Goal: Task Accomplishment & Management: Complete application form

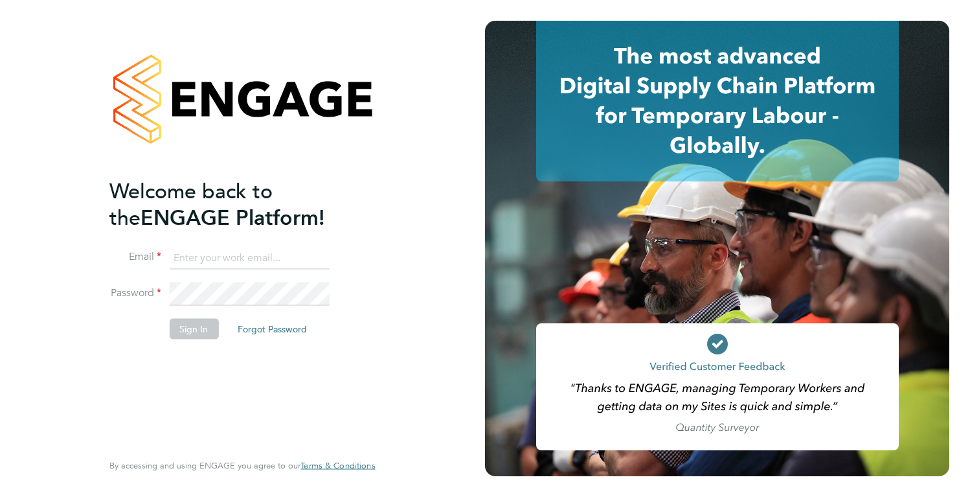
type input "[EMAIL_ADDRESS][DOMAIN_NAME]"
click at [277, 318] on button "Forgot Password" at bounding box center [272, 328] width 90 height 21
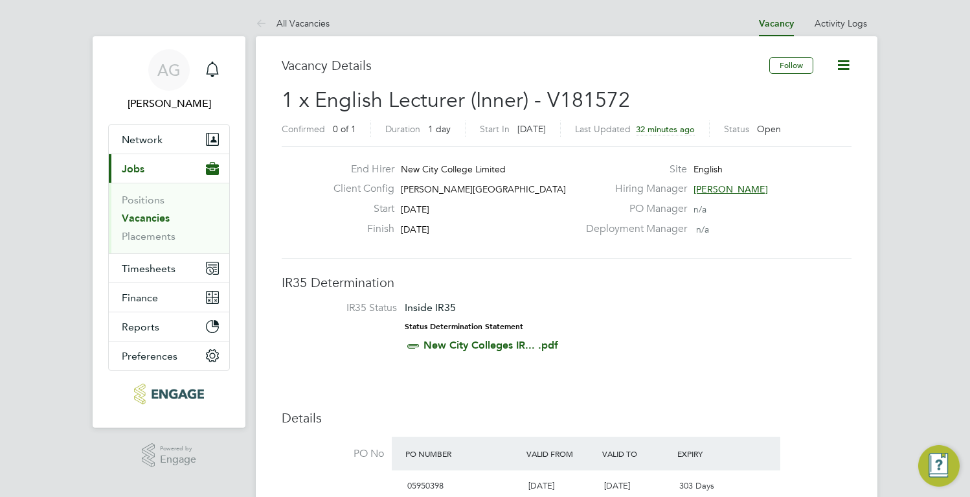
click at [141, 214] on link "Vacancies" at bounding box center [146, 218] width 48 height 12
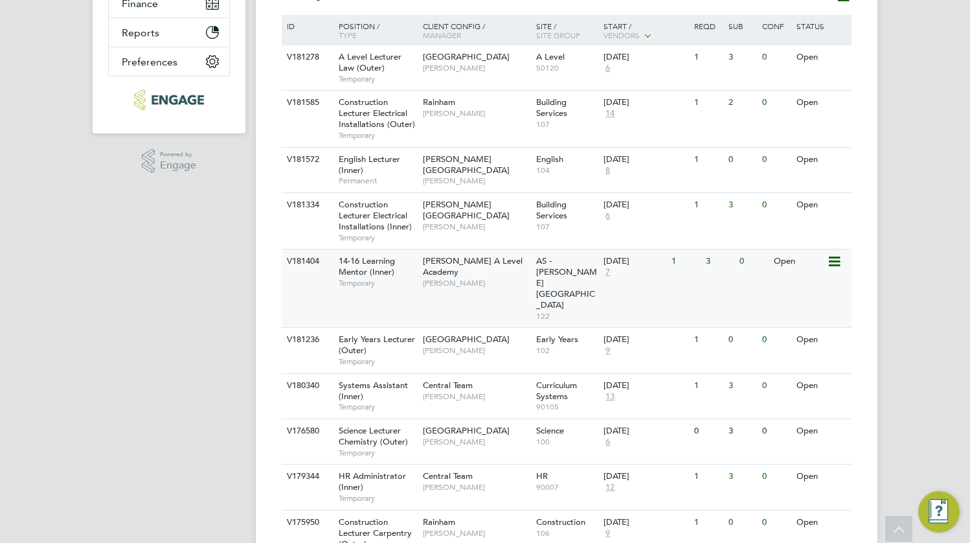
scroll to position [313, 0]
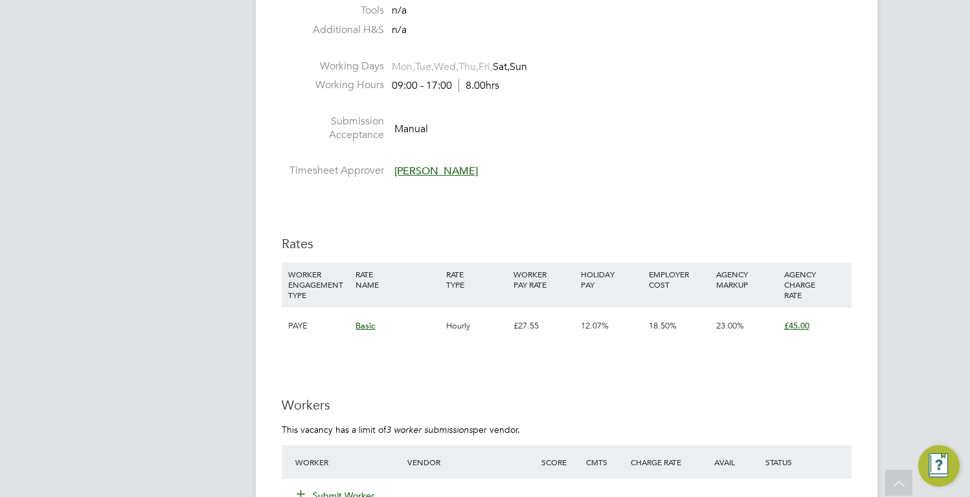
scroll to position [2138, 0]
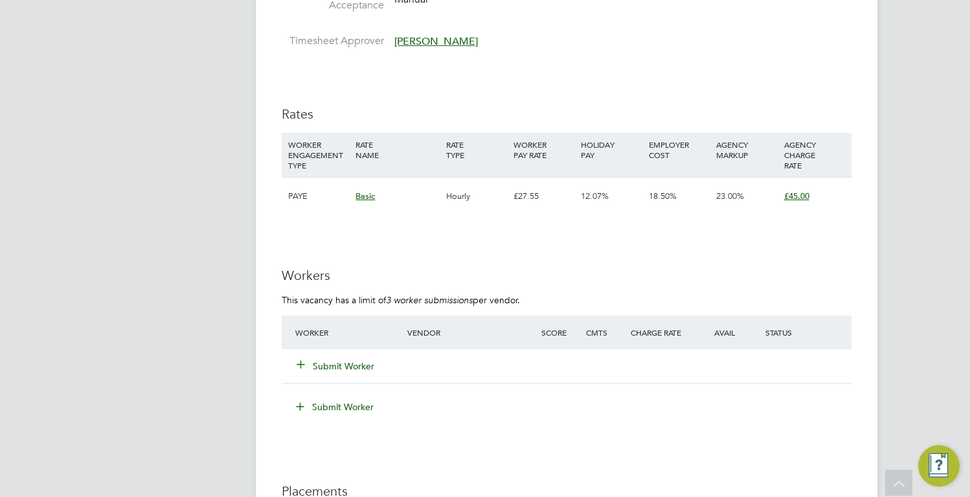
click at [299, 367] on icon at bounding box center [301, 364] width 10 height 10
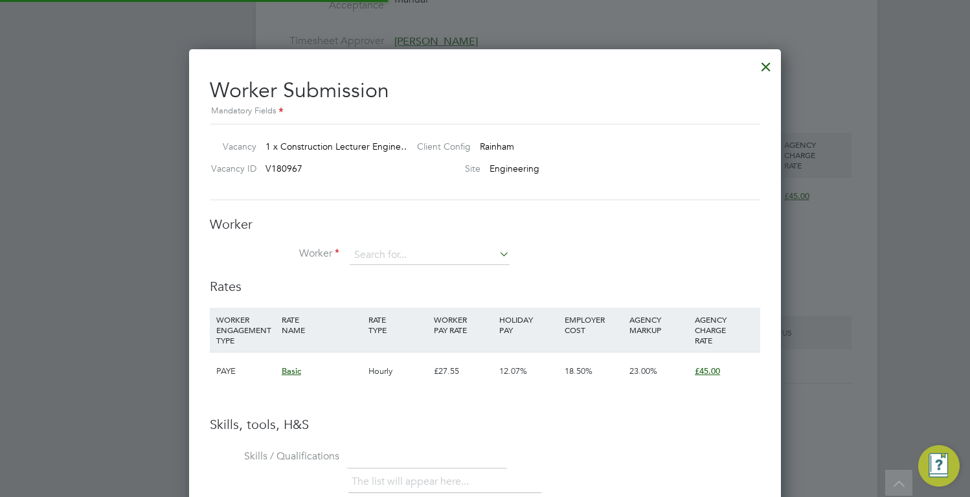
scroll to position [819, 593]
click at [382, 248] on input at bounding box center [430, 255] width 160 height 19
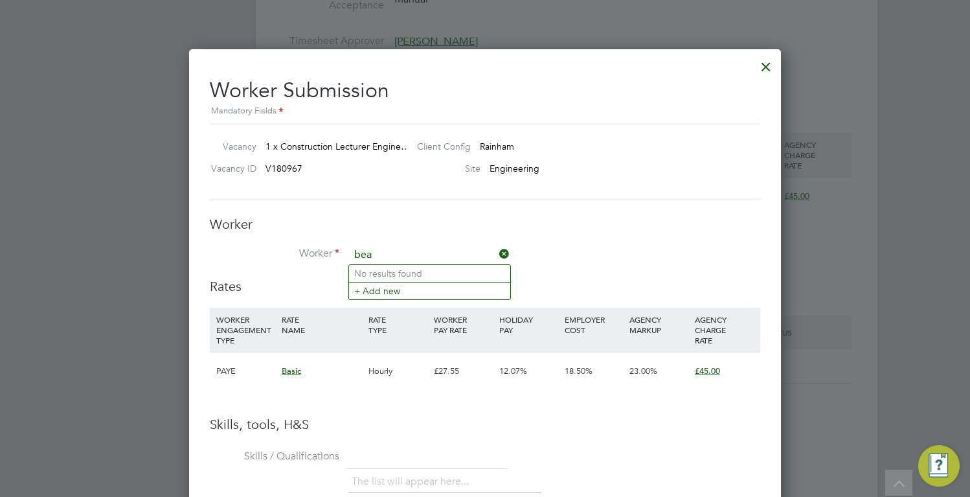
drag, startPoint x: 382, startPoint y: 248, endPoint x: 312, endPoint y: 249, distance: 70.0
click at [312, 249] on li "Worker bea" at bounding box center [485, 262] width 551 height 32
click at [369, 266] on li "Mud ather Zeinelabdeen (27087)" at bounding box center [429, 273] width 161 height 17
type input "Mudather Zeinelabdeen (27087)"
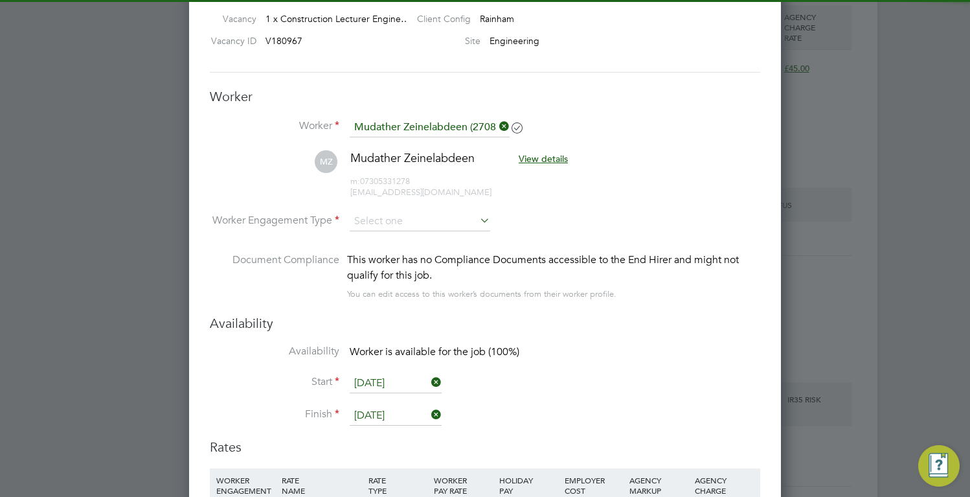
scroll to position [2267, 0]
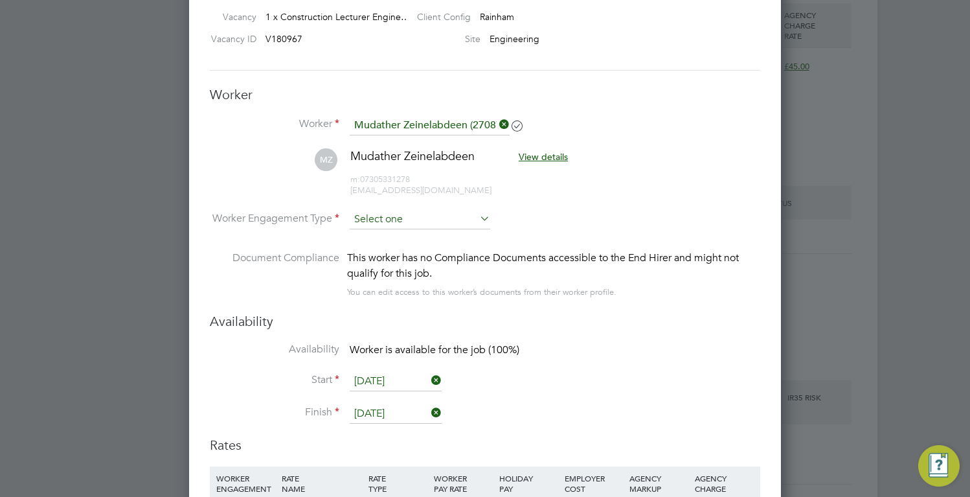
click at [403, 211] on input at bounding box center [420, 219] width 141 height 19
click at [403, 235] on li "Contract" at bounding box center [420, 237] width 142 height 17
type input "Contract"
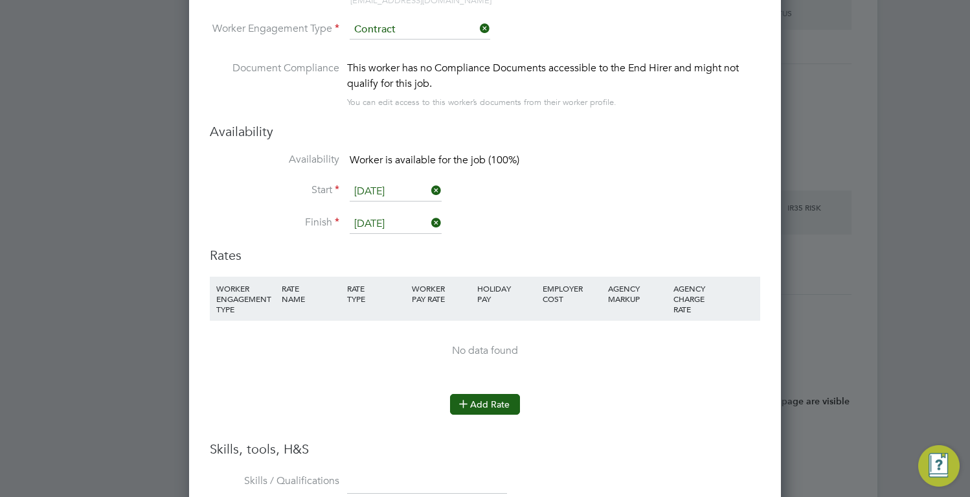
click at [498, 412] on button "Add Rate" at bounding box center [485, 404] width 70 height 21
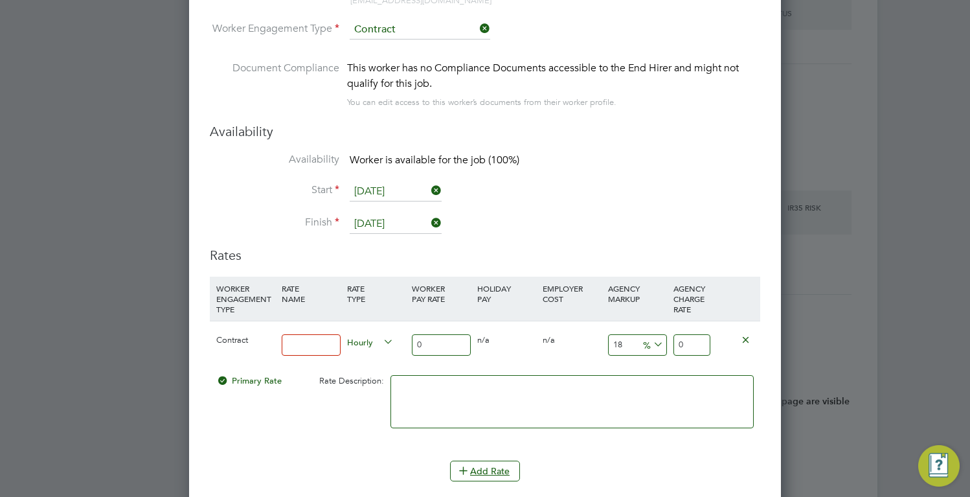
click at [309, 337] on input at bounding box center [311, 344] width 59 height 21
type input "basic"
drag, startPoint x: 429, startPoint y: 345, endPoint x: 389, endPoint y: 335, distance: 41.3
click at [394, 336] on div "Contract basic Hourly 0 0 n/a 0 n/a 18 0 % 0" at bounding box center [485, 345] width 551 height 48
type input "4"
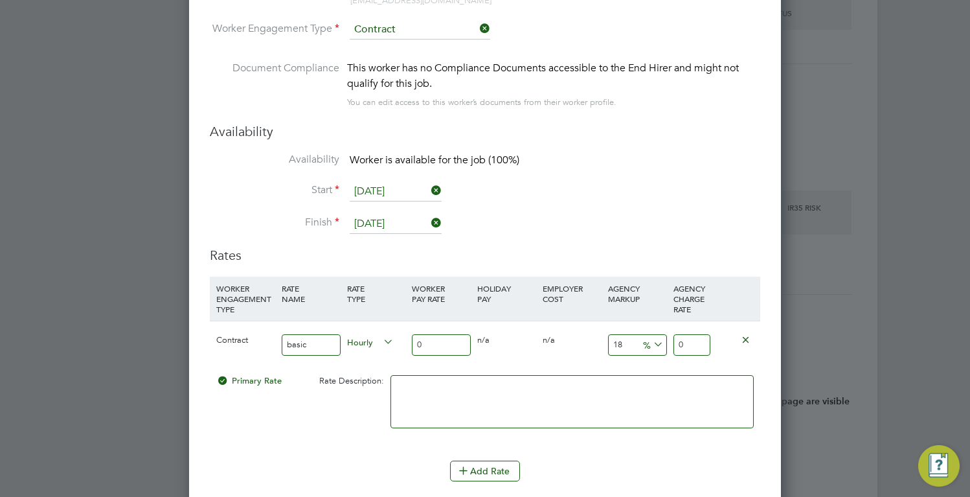
type input "4.72"
type input "42"
type input "49.56"
type input "42"
drag, startPoint x: 635, startPoint y: 345, endPoint x: 511, endPoint y: 320, distance: 126.8
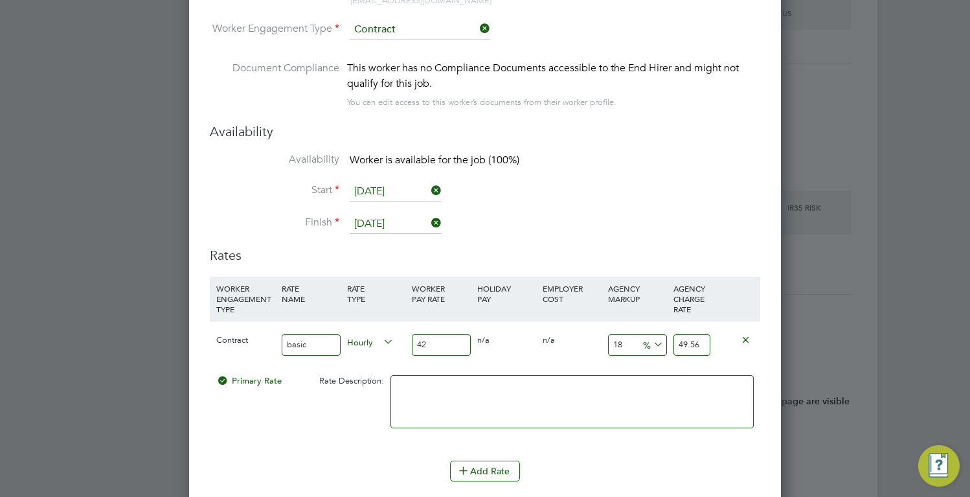
click at [568, 339] on div "Contract basic Hourly 42 0 n/a 0 n/a 18 7.56 % 49.56" at bounding box center [485, 345] width 551 height 48
type input "2"
type input "42.84"
type input "23"
type input "51.66"
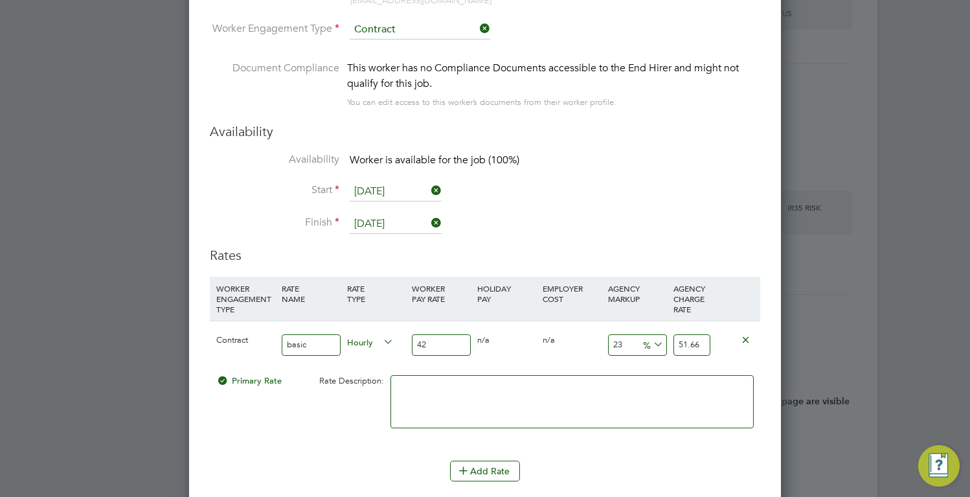
type input "23"
click at [518, 361] on div "Contract basic Hourly 42 0 n/a 0 n/a 23 9.66 % 51.66" at bounding box center [485, 345] width 551 height 48
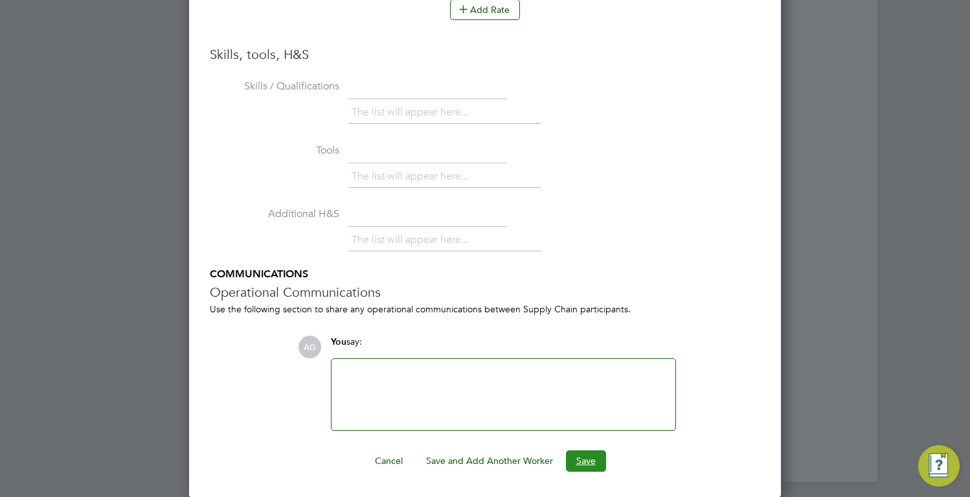
click at [587, 456] on button "Save" at bounding box center [586, 460] width 40 height 21
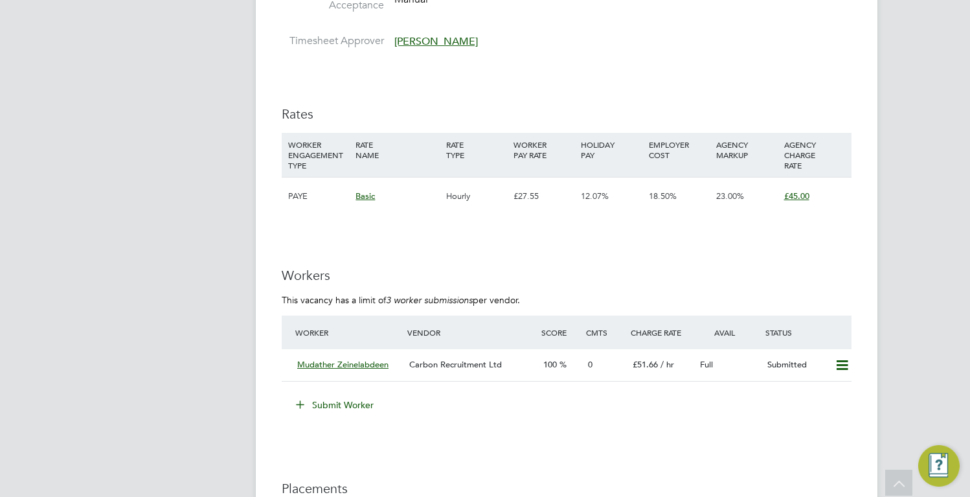
click at [299, 402] on icon at bounding box center [300, 404] width 10 height 10
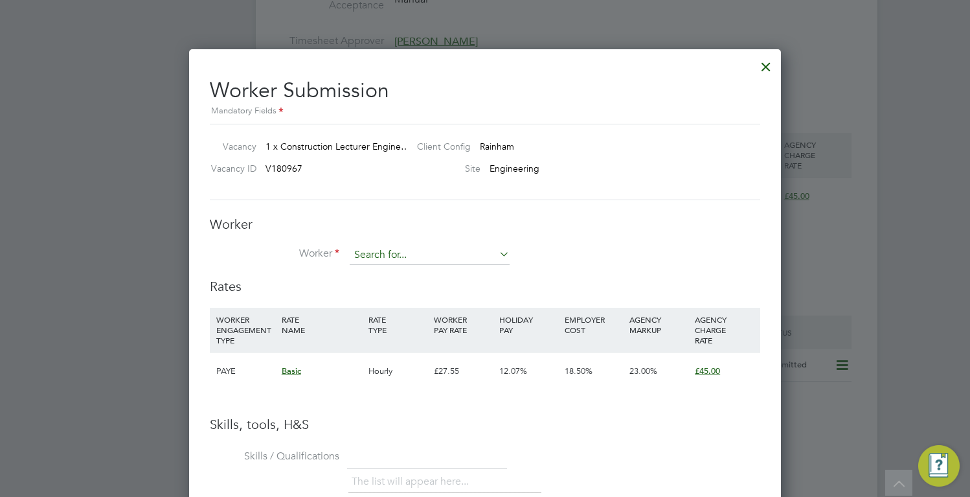
click at [406, 250] on input at bounding box center [430, 255] width 160 height 19
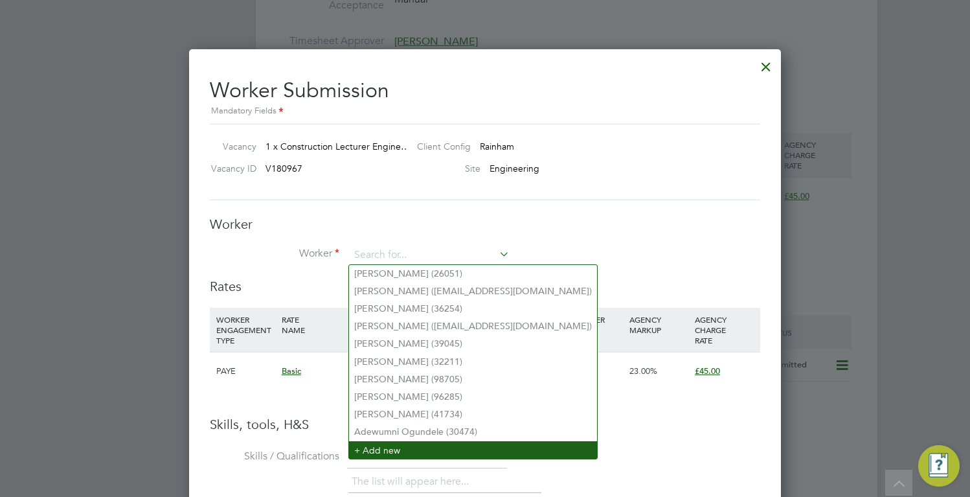
click at [543, 441] on li "+ Add new" at bounding box center [473, 449] width 248 height 17
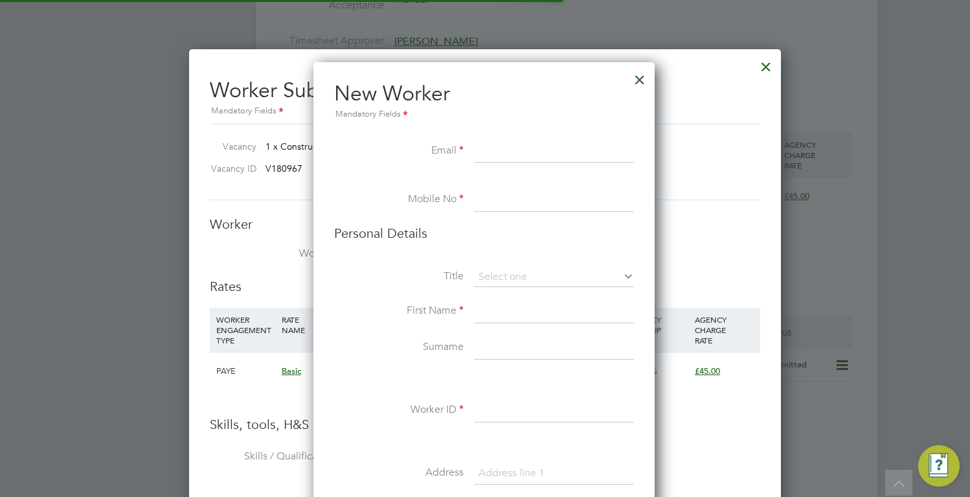
scroll to position [1096, 343]
paste input "damilolaobisesan@icloud.com"
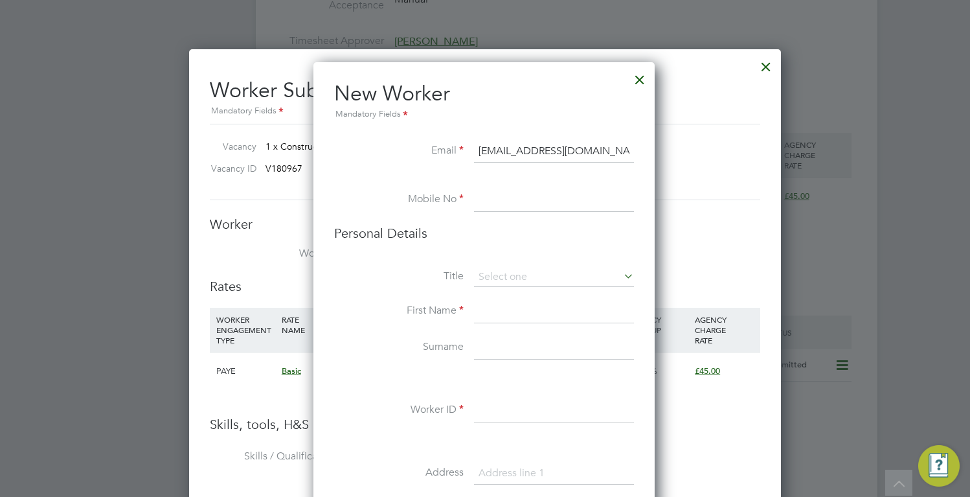
type input "damilolaobisesan@icloud.com"
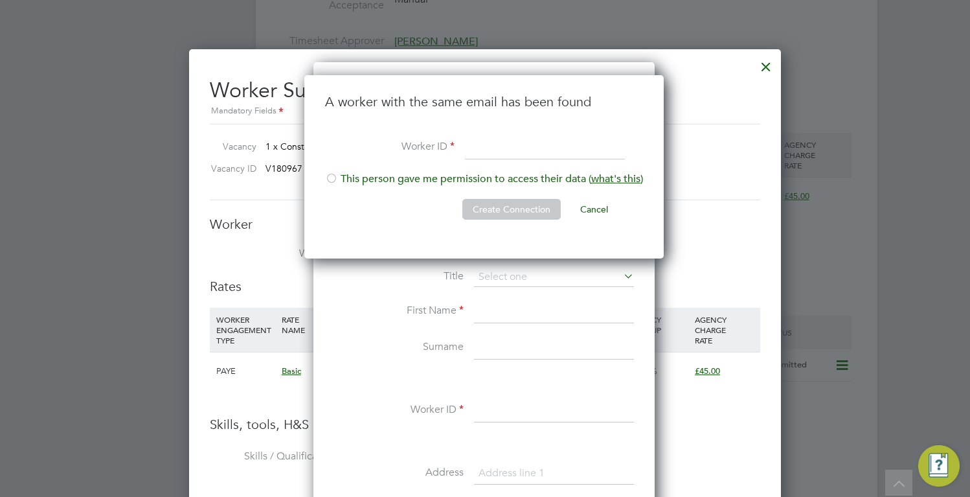
scroll to position [184, 361]
paste input "35066"
type input "35066"
click at [462, 183] on li "This person gave me permission to access their data ( what's this )" at bounding box center [484, 185] width 318 height 27
click at [490, 219] on button "Create Connection" at bounding box center [512, 209] width 98 height 21
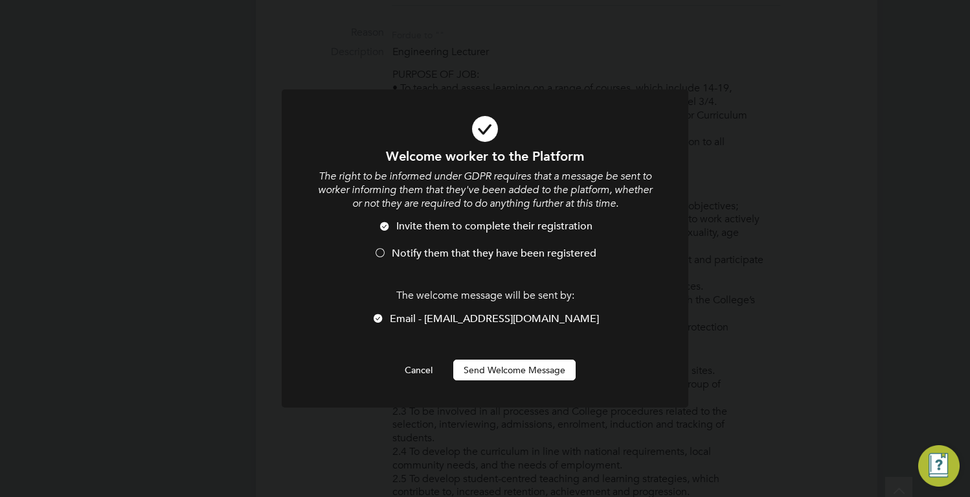
scroll to position [0, 0]
click at [508, 367] on button "Send Welcome Message" at bounding box center [514, 370] width 122 height 21
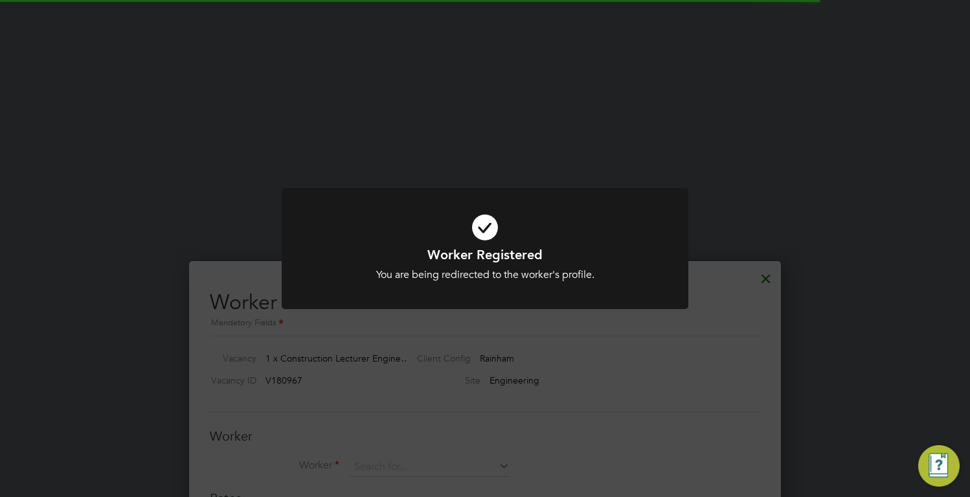
scroll to position [2138, 0]
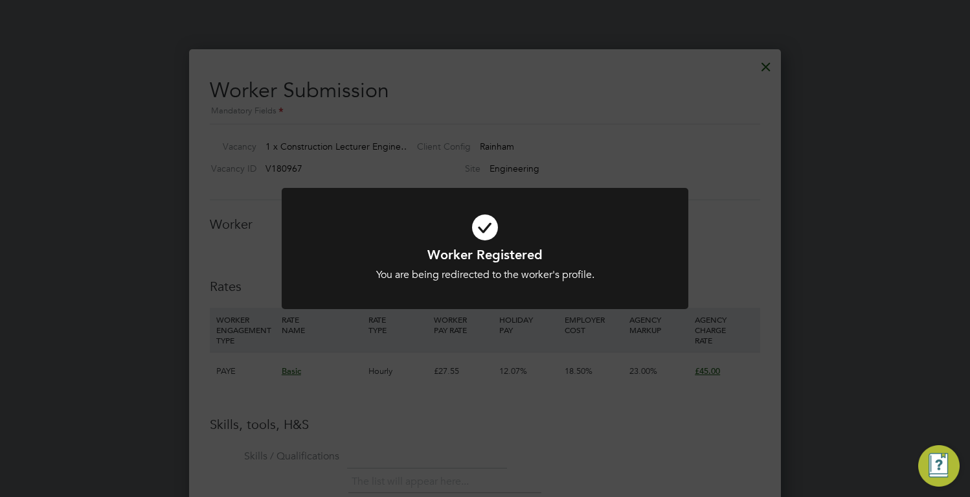
click at [481, 391] on div "Worker Registered You are being redirected to the worker's profile. Cancel Okay" at bounding box center [485, 248] width 970 height 497
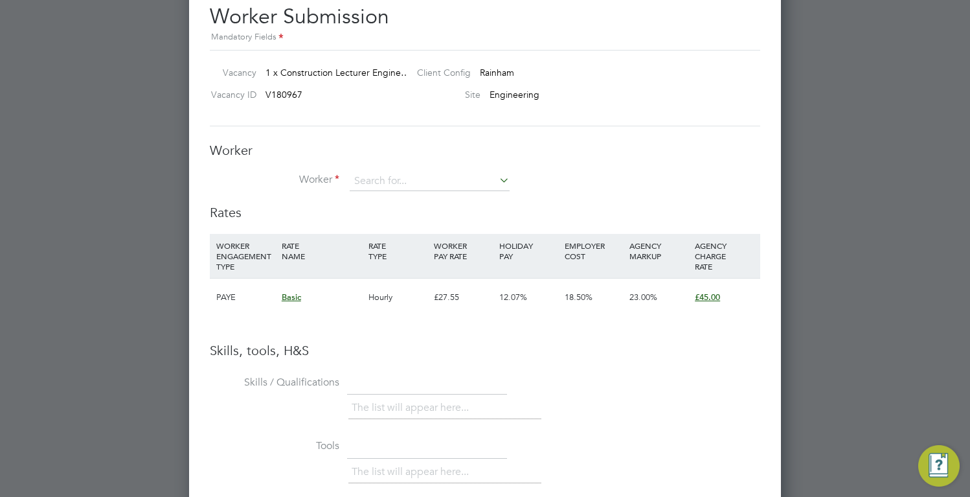
scroll to position [2008, 0]
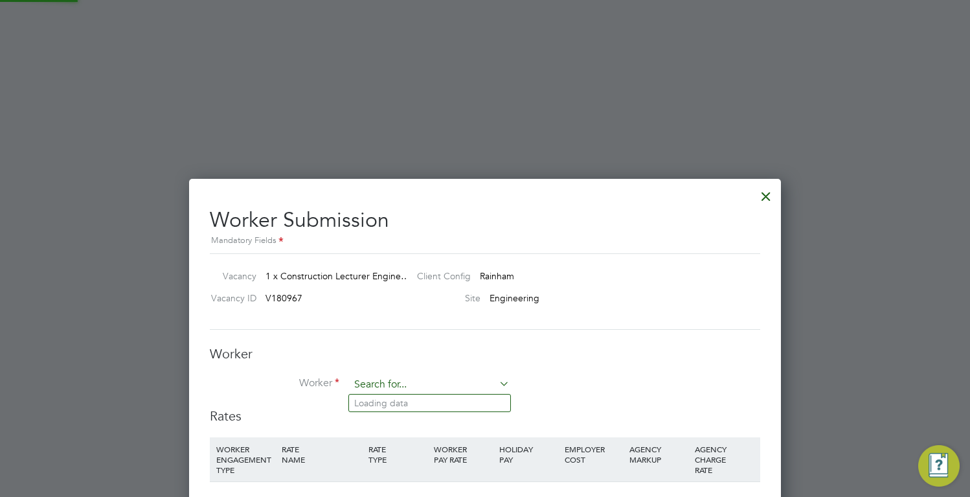
click at [386, 392] on input at bounding box center [430, 384] width 160 height 19
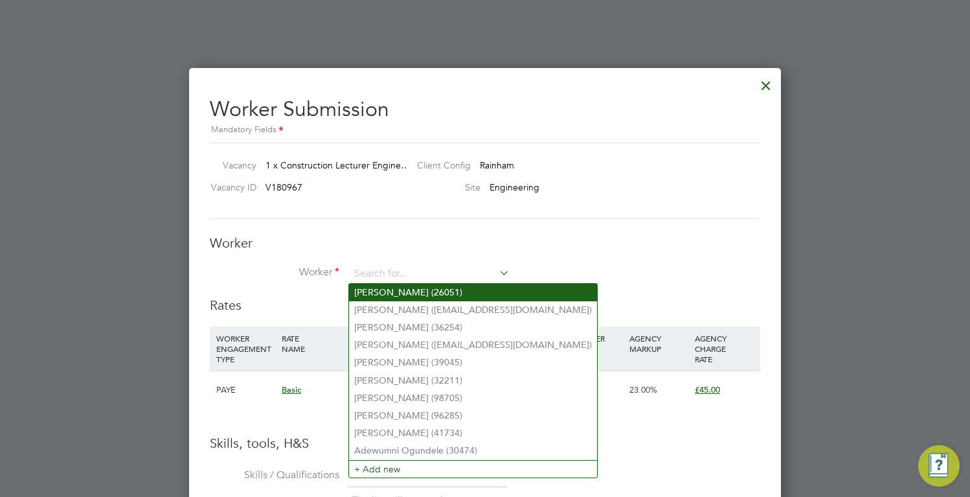
scroll to position [2138, 0]
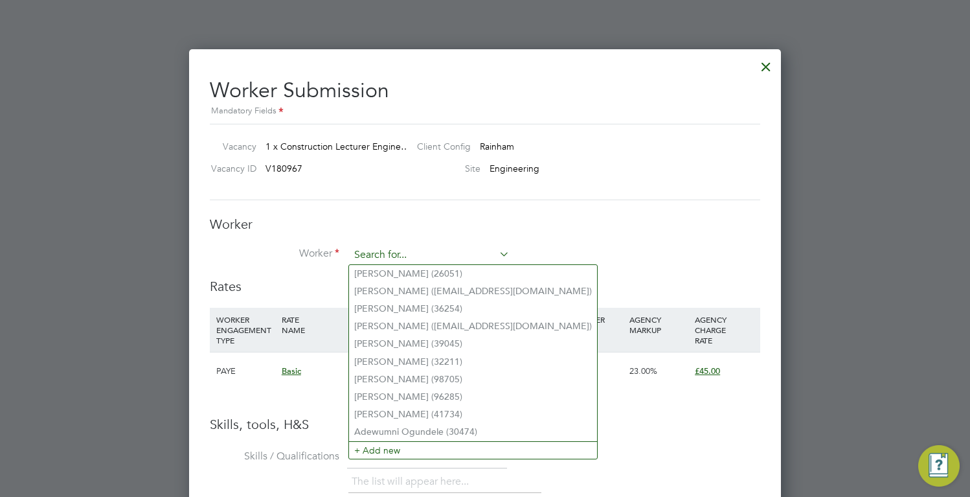
paste input "35066"
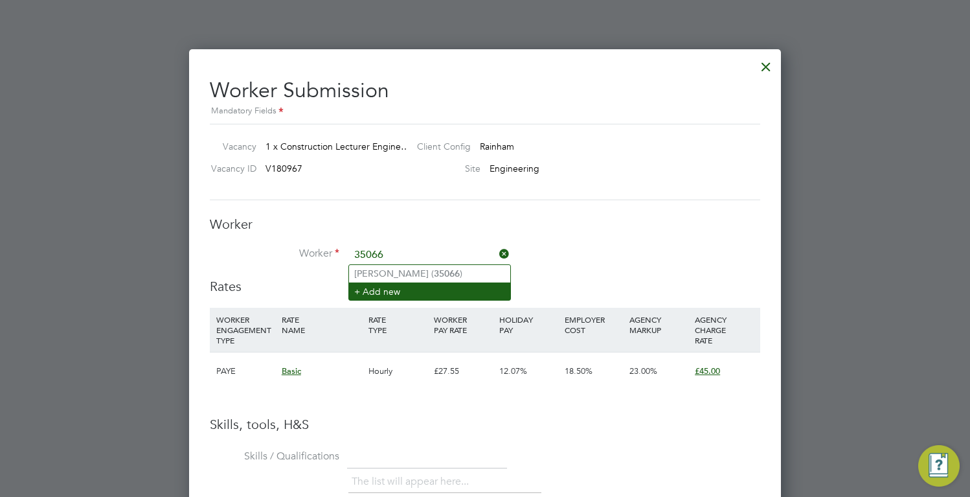
type input "35066"
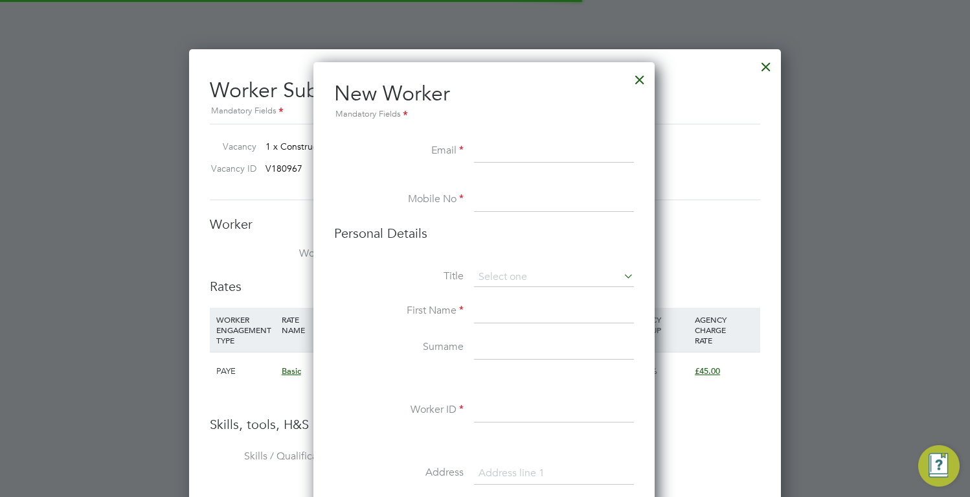
scroll to position [1096, 343]
drag, startPoint x: 396, startPoint y: 281, endPoint x: 403, endPoint y: 275, distance: 9.2
drag, startPoint x: 645, startPoint y: 80, endPoint x: 369, endPoint y: 157, distance: 286.7
click at [644, 79] on div at bounding box center [639, 76] width 23 height 23
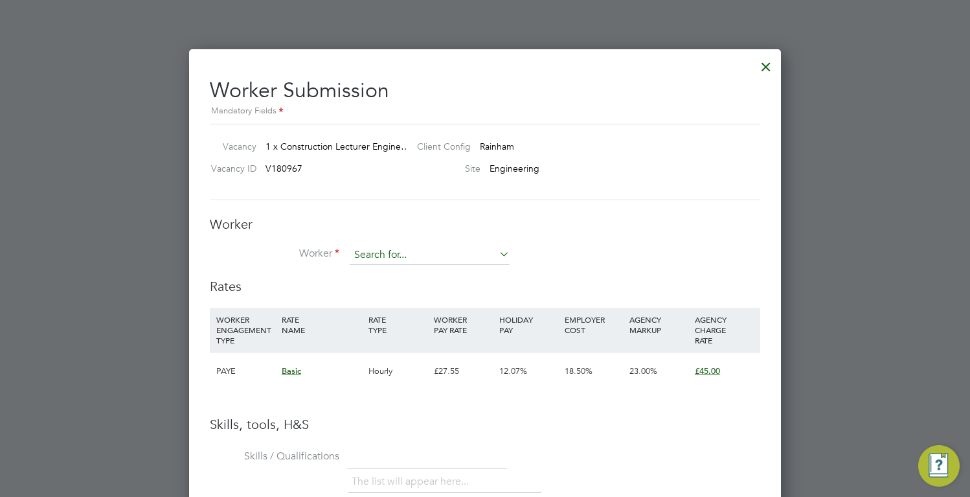
drag, startPoint x: 350, startPoint y: 240, endPoint x: 365, endPoint y: 245, distance: 15.6
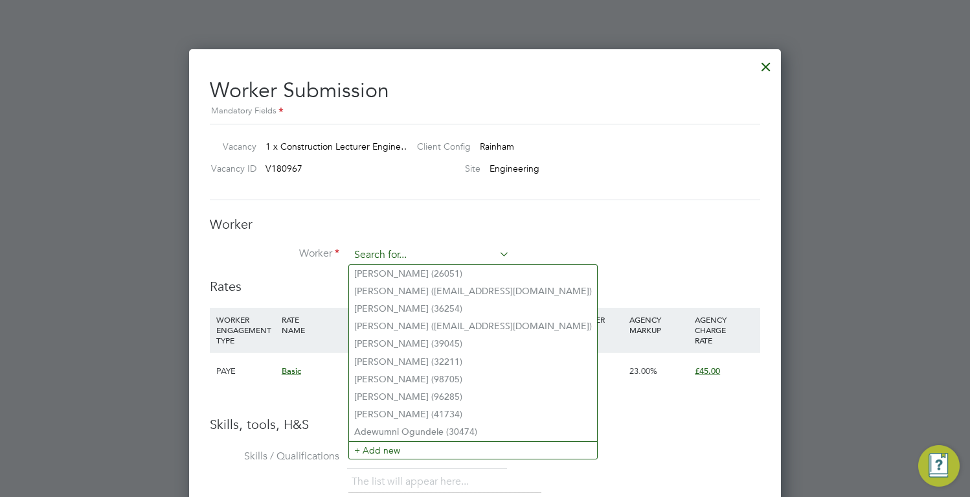
paste input "35066"
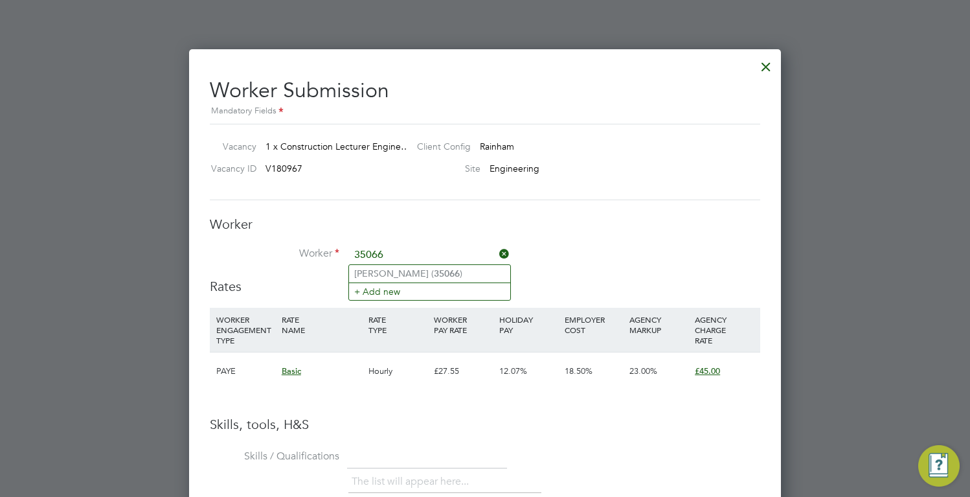
type input "Beatrice Obisesan (35066)"
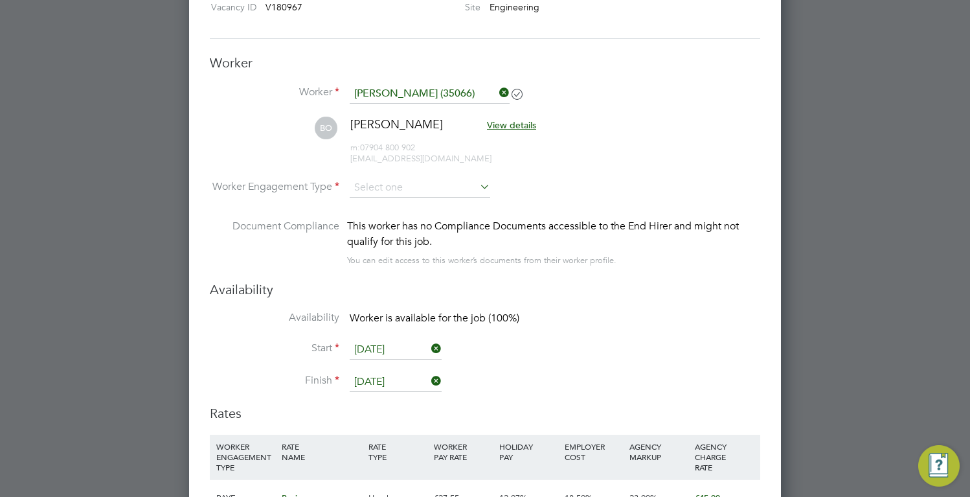
scroll to position [2213, 0]
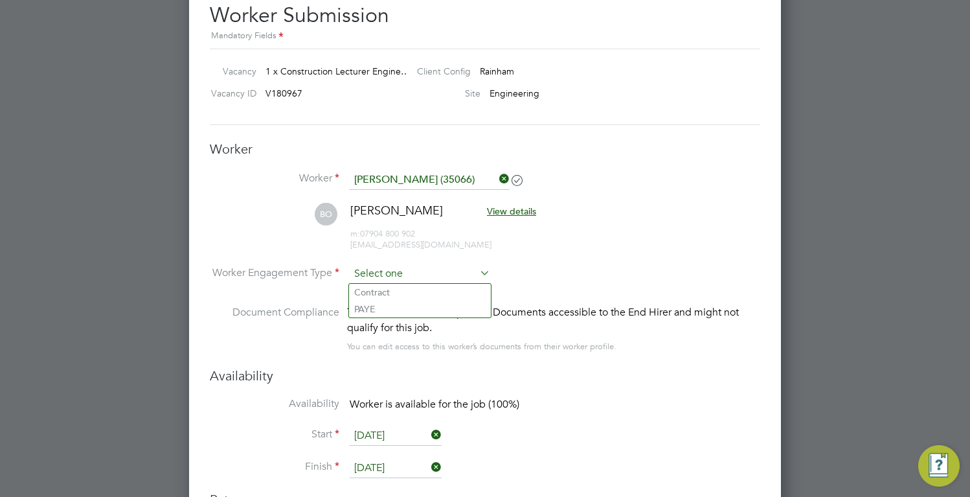
click at [440, 265] on input at bounding box center [420, 273] width 141 height 19
drag, startPoint x: 429, startPoint y: 301, endPoint x: 436, endPoint y: 286, distance: 16.2
click at [433, 284] on li "Worker Engagement Type" at bounding box center [485, 284] width 551 height 40
click at [435, 271] on input at bounding box center [420, 273] width 141 height 19
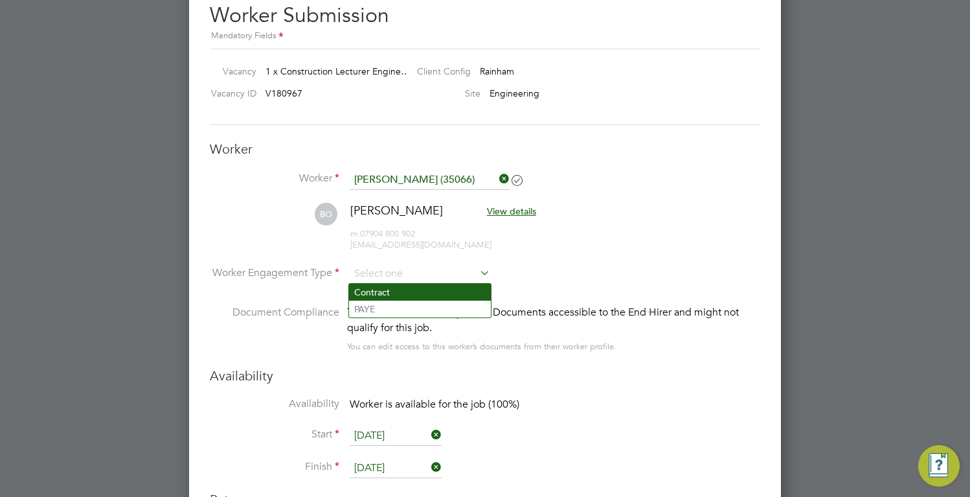
click at [428, 284] on li "Contract" at bounding box center [420, 292] width 142 height 17
type input "Contract"
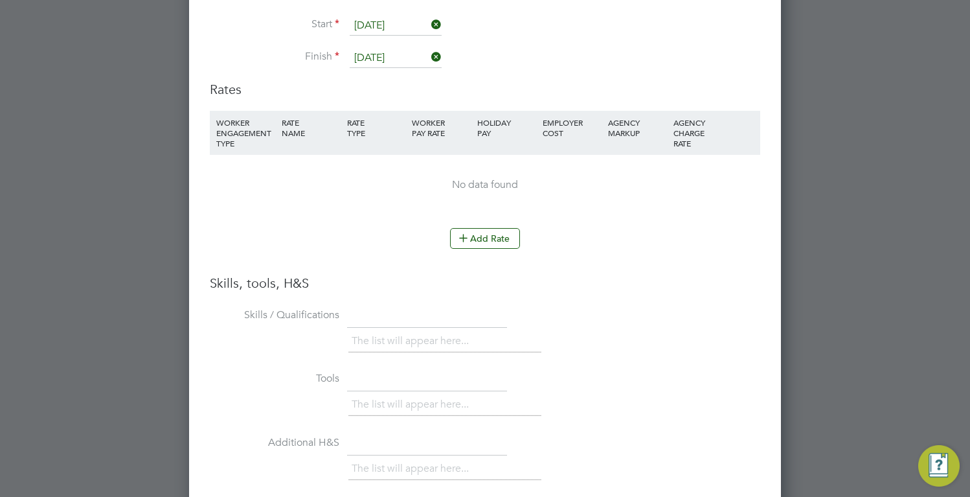
scroll to position [2472, 0]
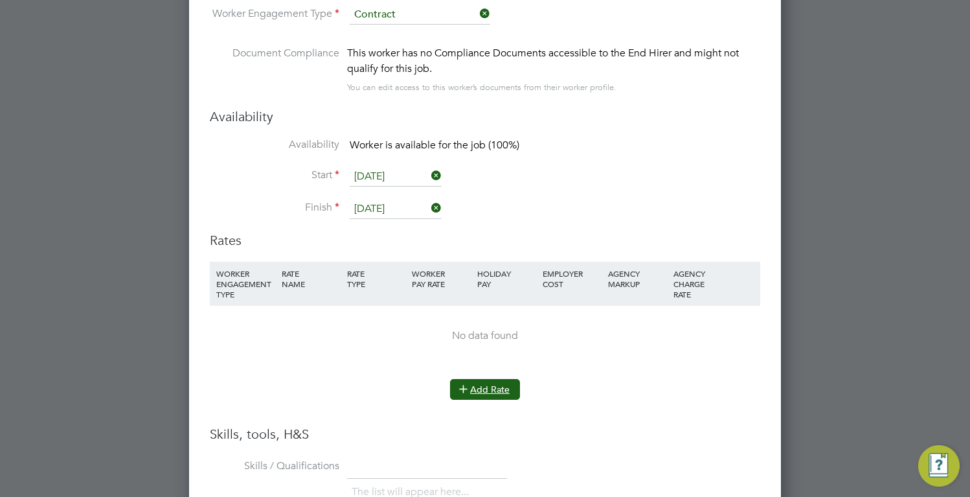
click at [466, 386] on icon at bounding box center [464, 388] width 10 height 10
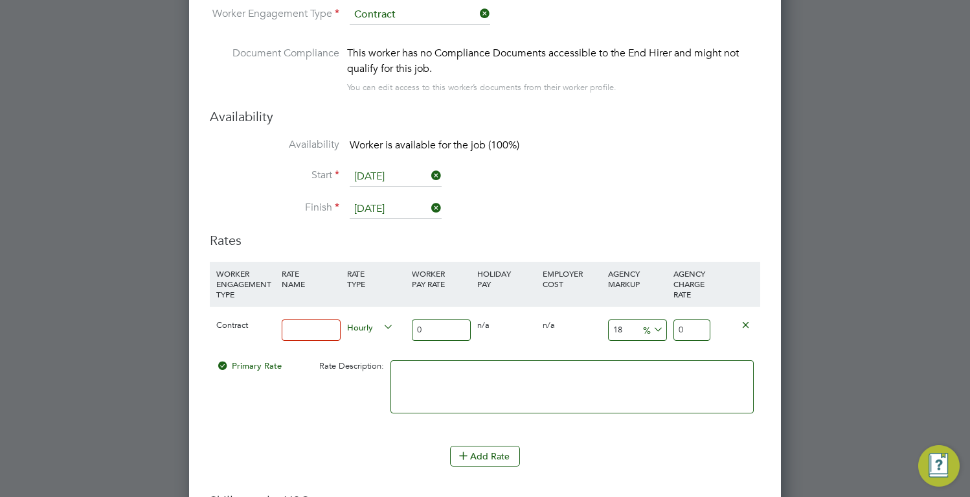
click at [323, 330] on input at bounding box center [311, 329] width 59 height 21
type input "basic"
drag, startPoint x: 415, startPoint y: 332, endPoint x: 424, endPoint y: 327, distance: 9.6
click at [416, 331] on input "0" at bounding box center [441, 329] width 59 height 21
click at [424, 327] on input "0" at bounding box center [441, 329] width 59 height 21
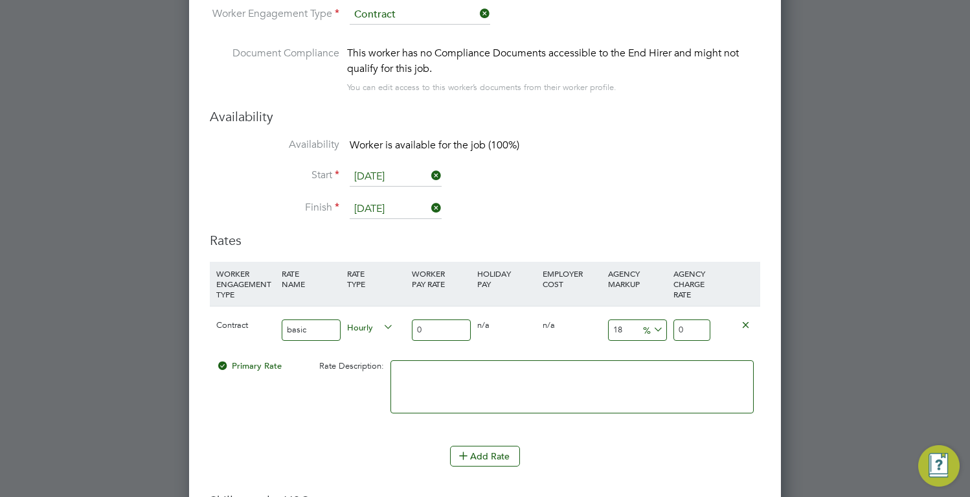
drag, startPoint x: 424, startPoint y: 326, endPoint x: 353, endPoint y: 321, distance: 71.5
click at [353, 321] on div "Contract basic Hourly 0 0 n/a 0 n/a 18 0 % 0" at bounding box center [485, 330] width 551 height 48
type input "4"
type input "4.72"
type input "45"
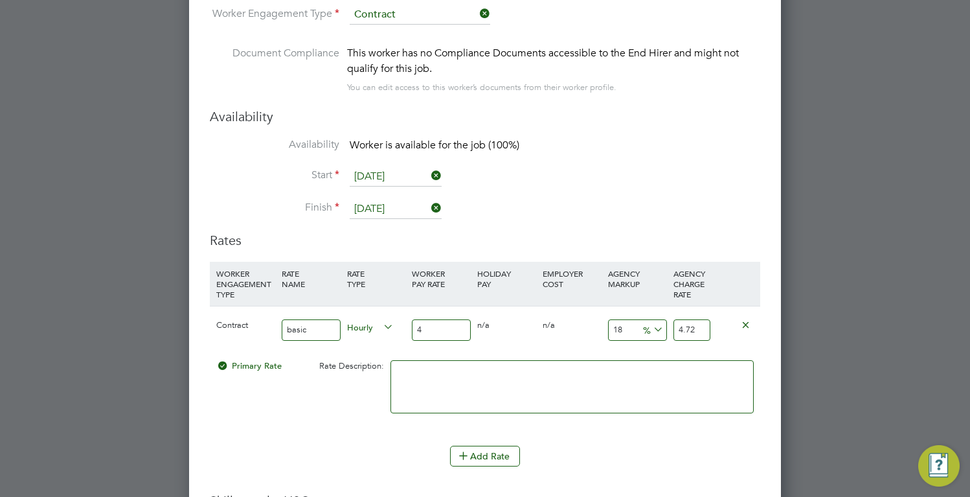
type input "53.1"
type input "45"
drag, startPoint x: 632, startPoint y: 329, endPoint x: 514, endPoint y: 310, distance: 119.5
click at [522, 310] on div "Contract basic Hourly 45 0 n/a 0 n/a 18 8.1 % 53.1" at bounding box center [485, 330] width 551 height 48
type input "2"
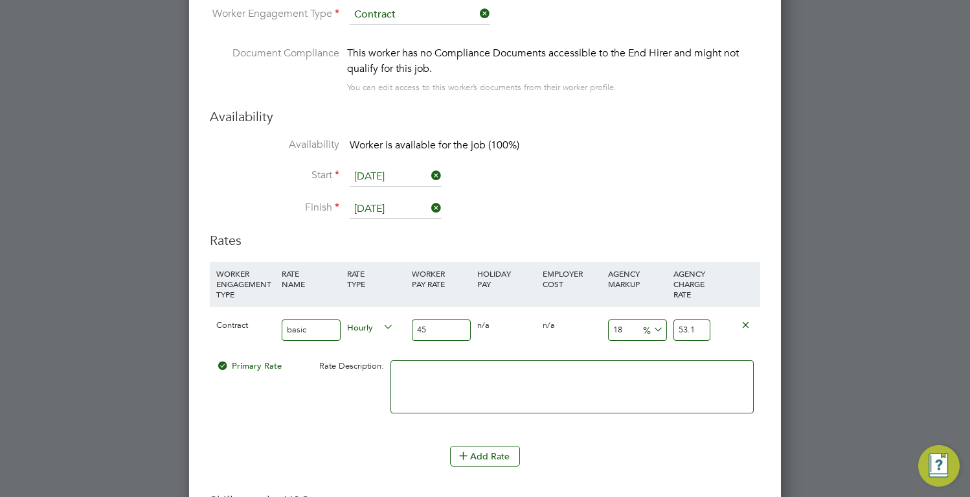
type input "45.9"
type input "23"
type input "55.35"
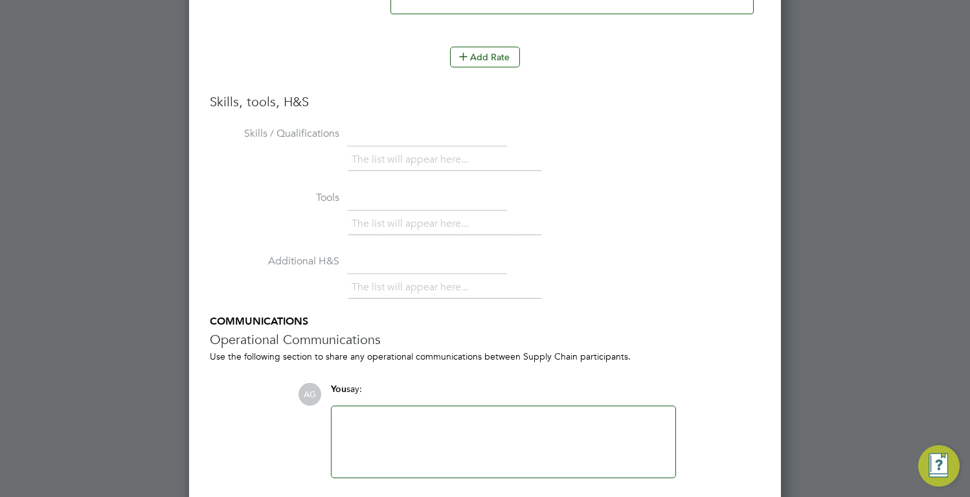
scroll to position [2918, 0]
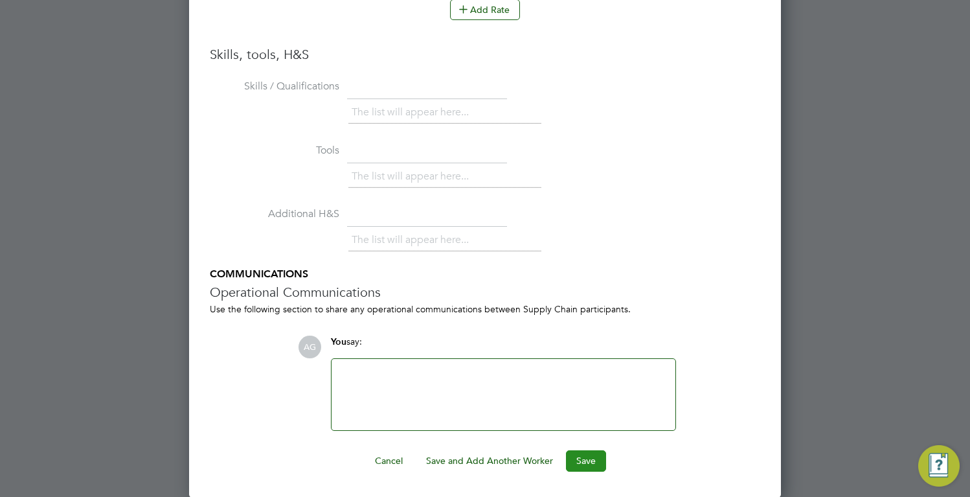
type input "23"
click at [580, 457] on button "Save" at bounding box center [586, 460] width 40 height 21
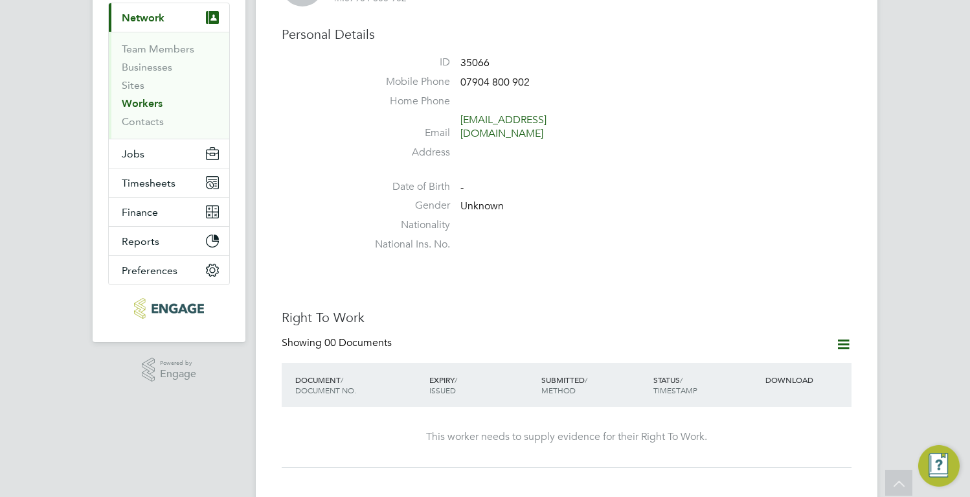
scroll to position [0, 0]
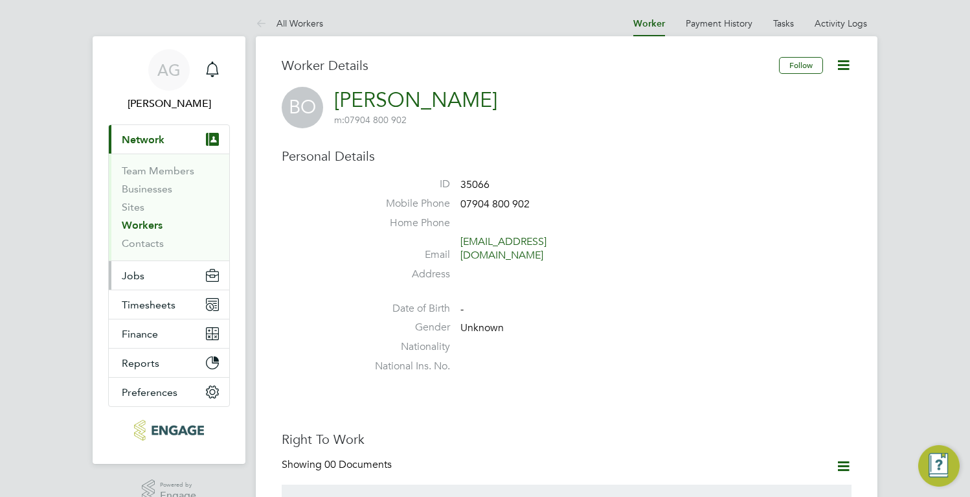
drag, startPoint x: 155, startPoint y: 262, endPoint x: 150, endPoint y: 273, distance: 12.2
click at [155, 262] on button "Jobs" at bounding box center [169, 275] width 120 height 29
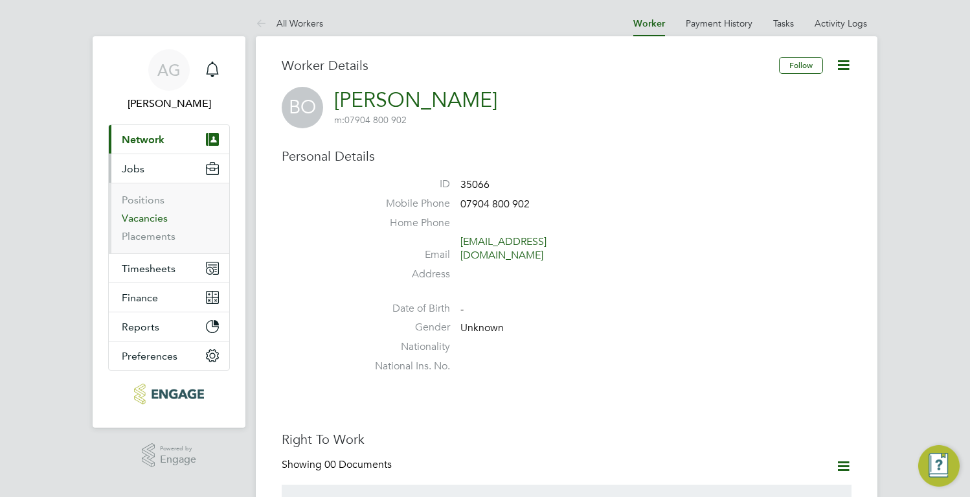
click at [163, 221] on link "Vacancies" at bounding box center [145, 218] width 46 height 12
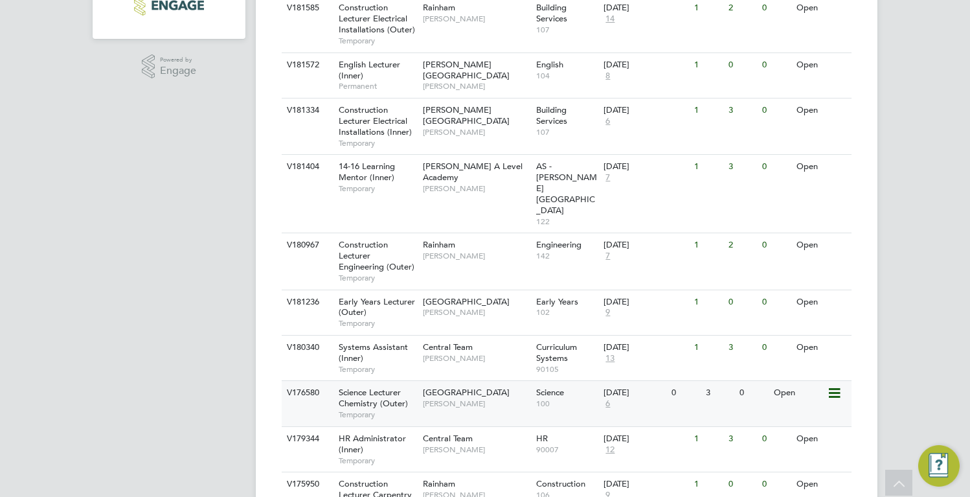
scroll to position [435, 0]
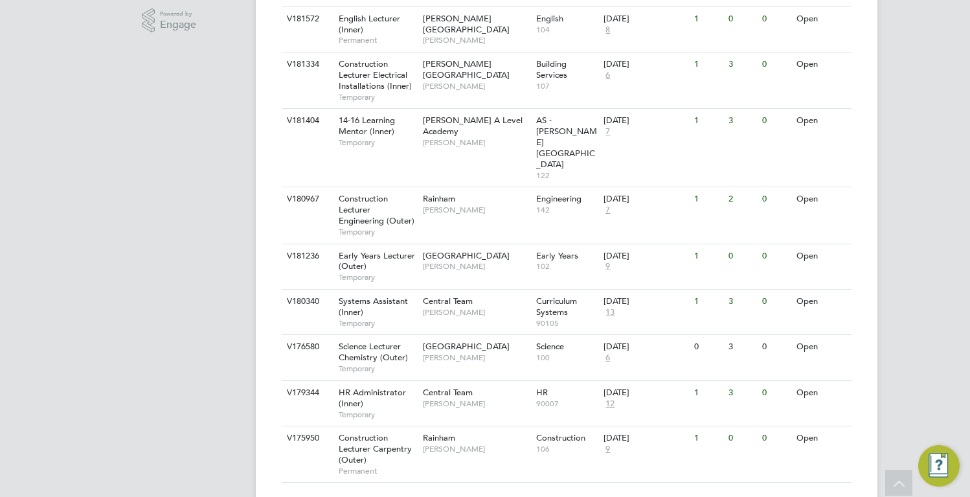
click at [155, 262] on app-navbar "AG Ajay Gandhi Notifications Applications: Network Team Members Businesses Site…" at bounding box center [169, 66] width 153 height 928
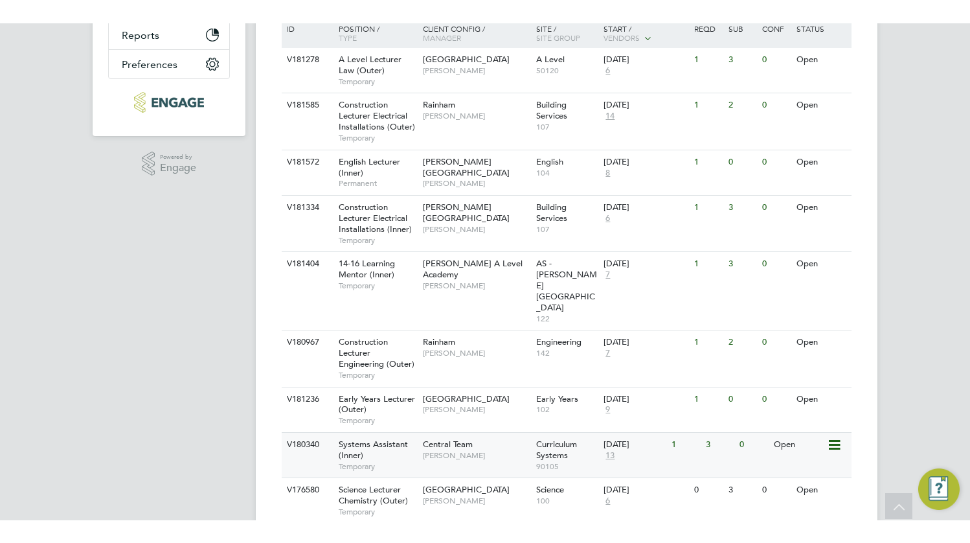
scroll to position [305, 0]
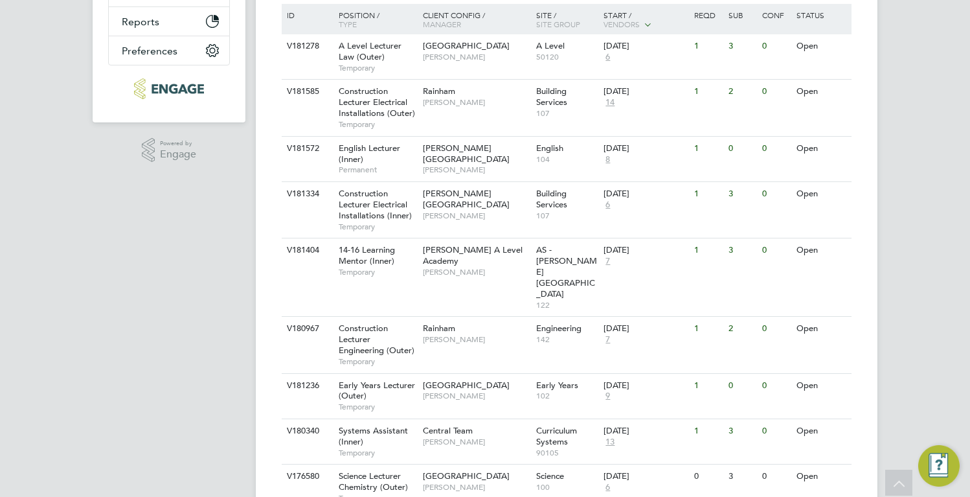
click at [166, 444] on app-navbar "AG Ajay Gandhi Notifications Applications: Network Team Members Businesses Site…" at bounding box center [169, 195] width 153 height 928
click at [454, 317] on div "Rainham Nathan Morris" at bounding box center [476, 334] width 113 height 34
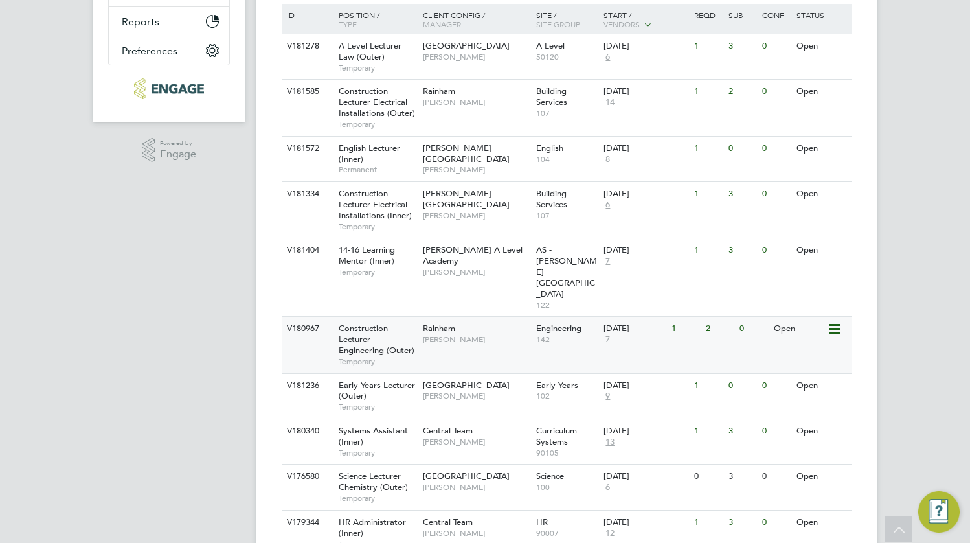
click at [607, 334] on span "7" at bounding box center [608, 339] width 8 height 11
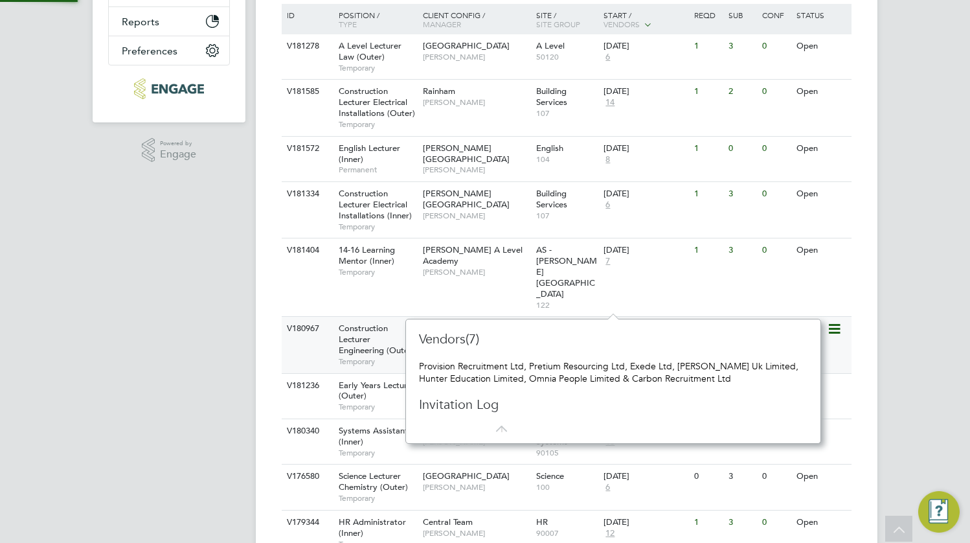
scroll to position [12, 9]
click at [124, 360] on app-navbar "AG Ajay Gandhi Notifications Applications: Network Team Members Businesses Site…" at bounding box center [169, 195] width 153 height 928
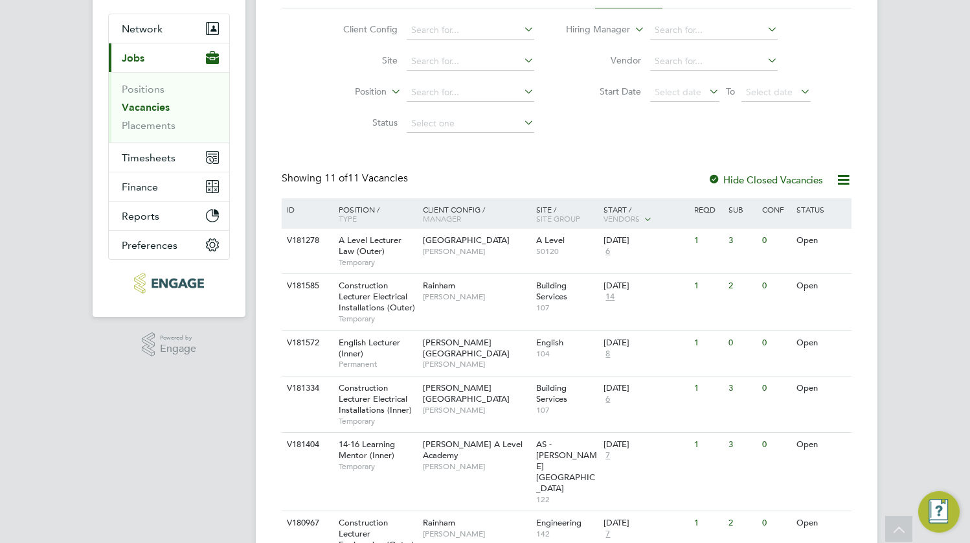
scroll to position [0, 0]
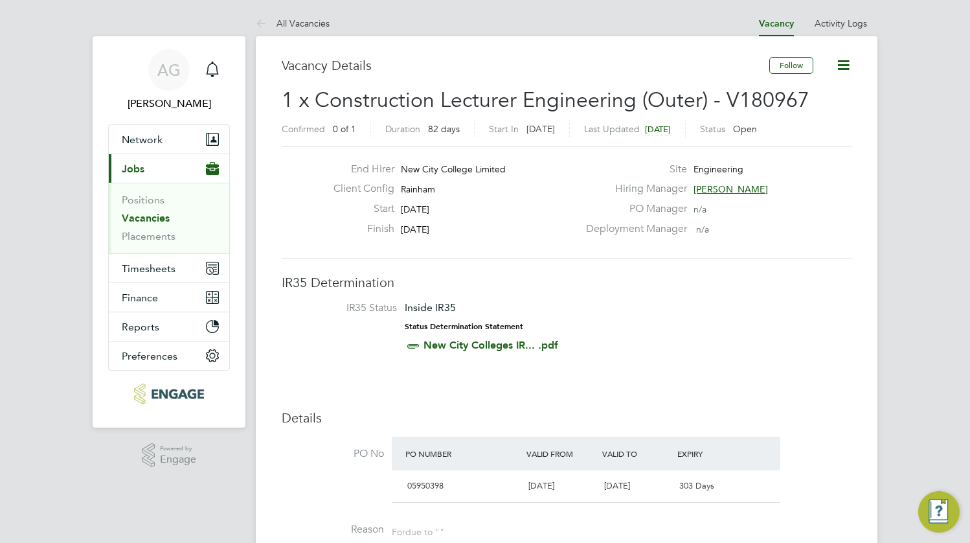
click at [154, 218] on link "Vacancies" at bounding box center [146, 218] width 48 height 12
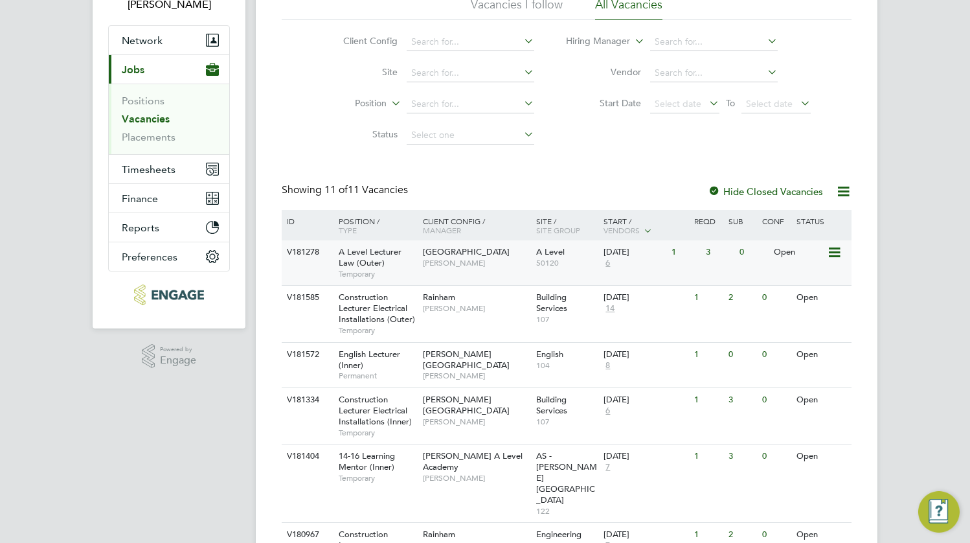
scroll to position [194, 0]
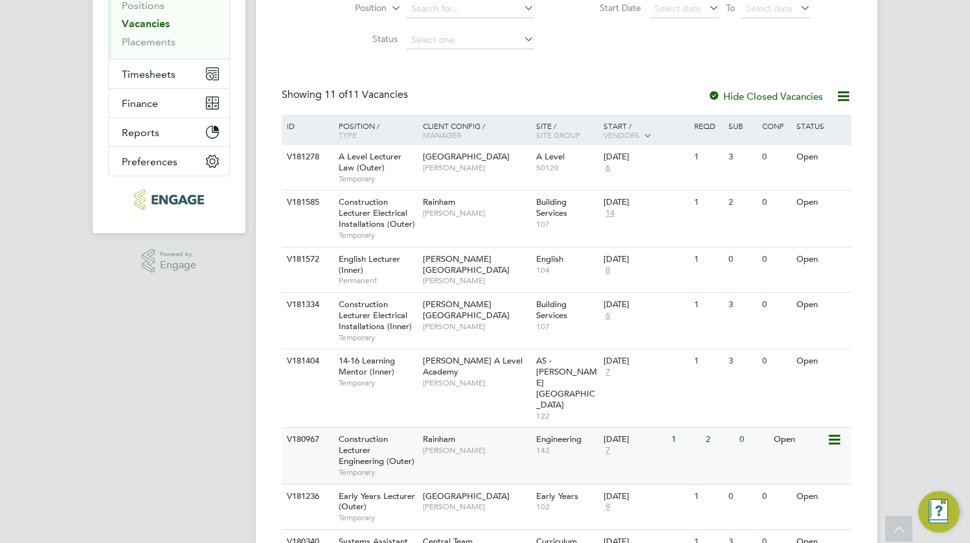
click at [608, 445] on span "7" at bounding box center [608, 450] width 8 height 11
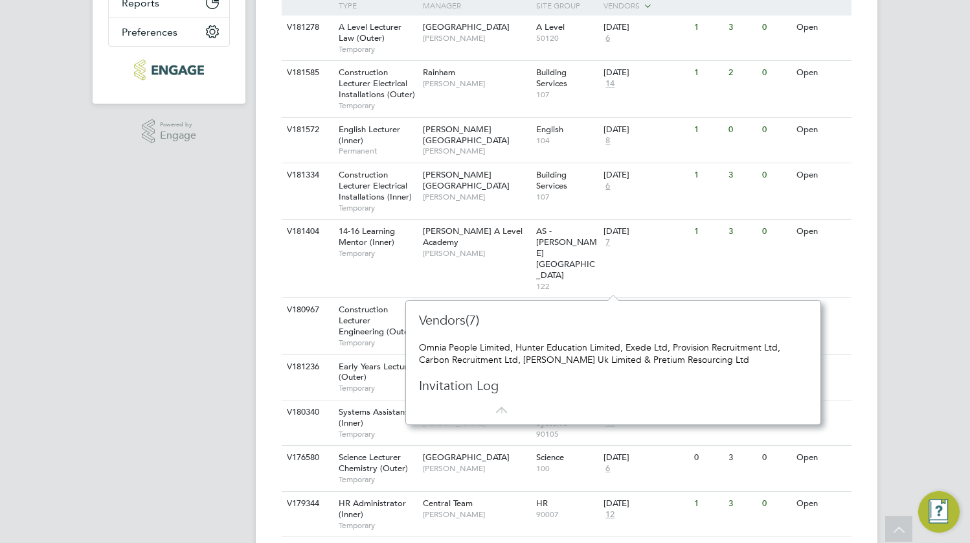
click at [174, 354] on app-navbar "AG Ajay Gandhi Notifications Applications: Network Team Members Businesses Site…" at bounding box center [169, 176] width 153 height 928
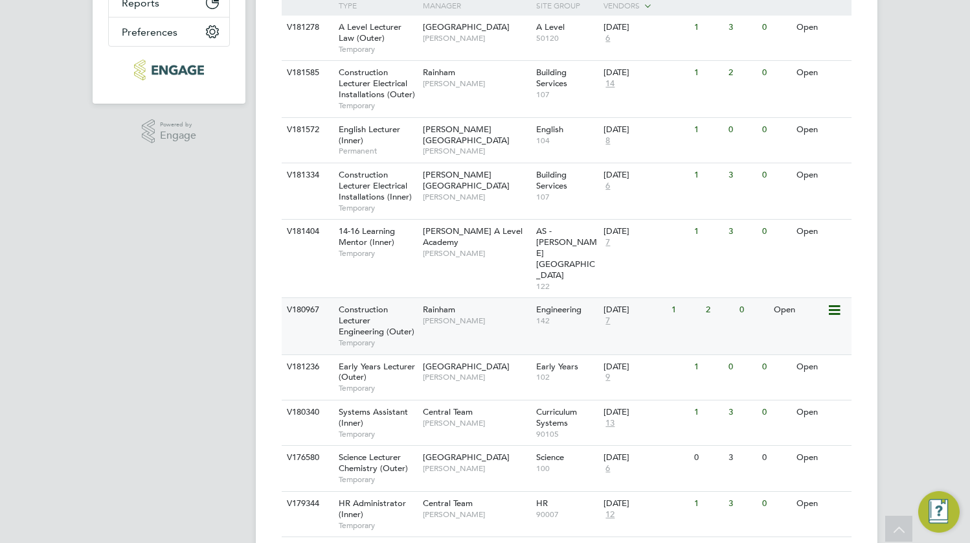
click at [420, 298] on div "Rainham Nathan Morris" at bounding box center [476, 315] width 113 height 34
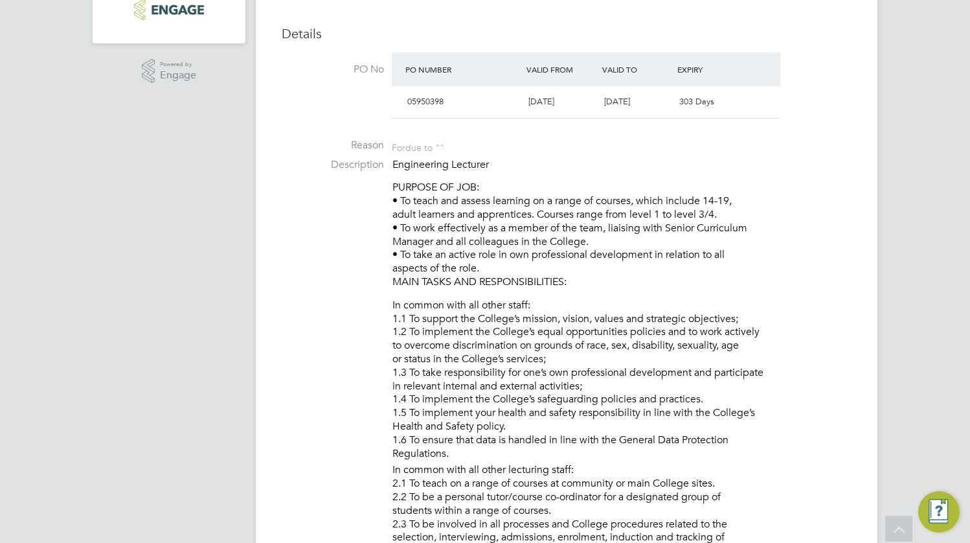
scroll to position [389, 0]
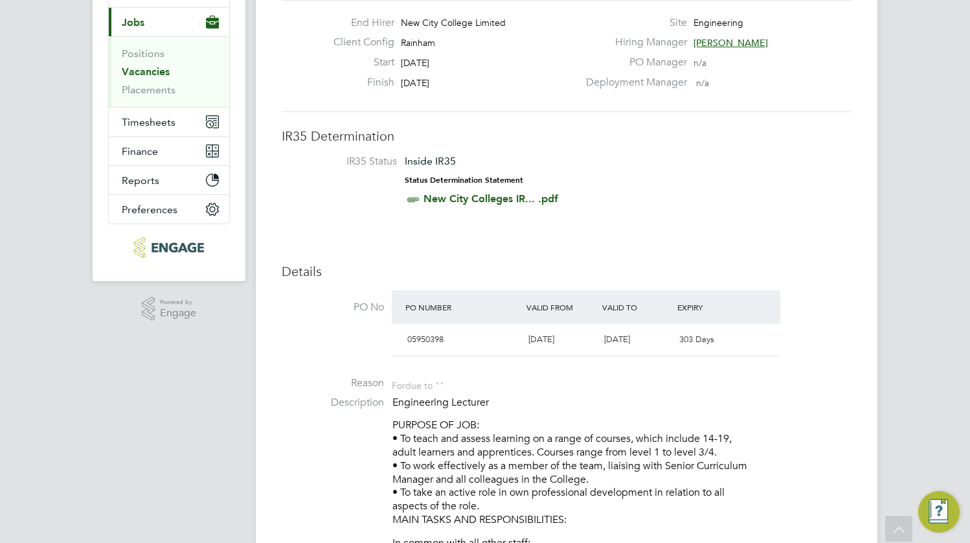
scroll to position [65, 0]
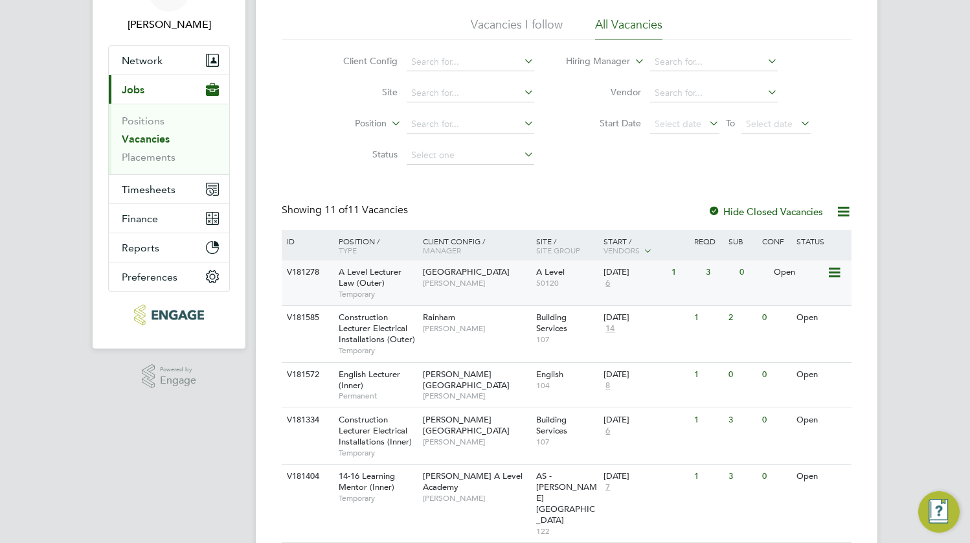
scroll to position [194, 0]
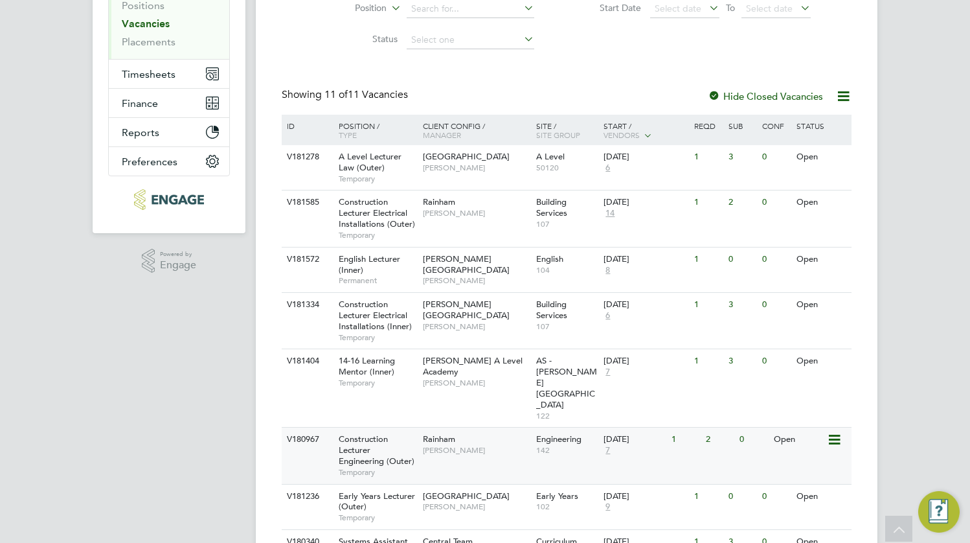
click at [486, 445] on span "[PERSON_NAME]" at bounding box center [476, 450] width 107 height 10
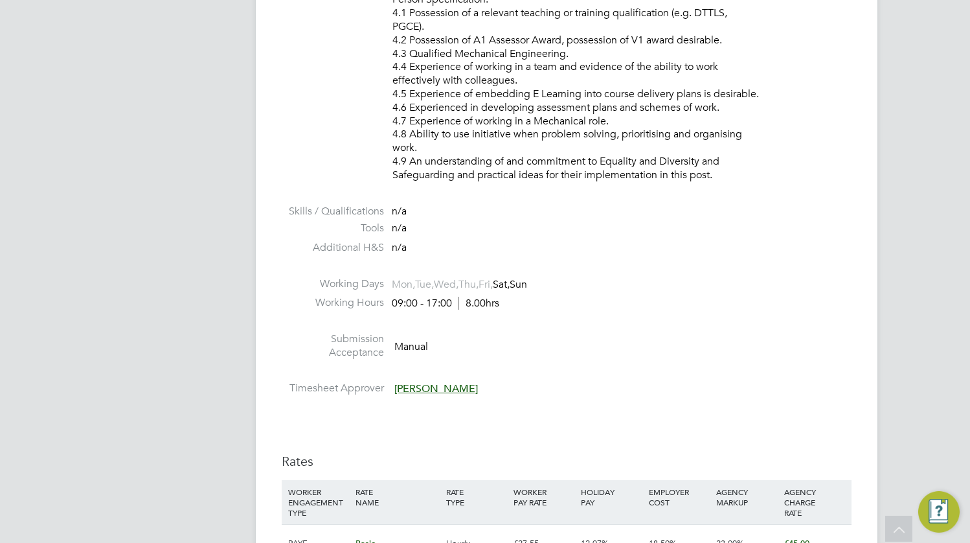
scroll to position [2073, 0]
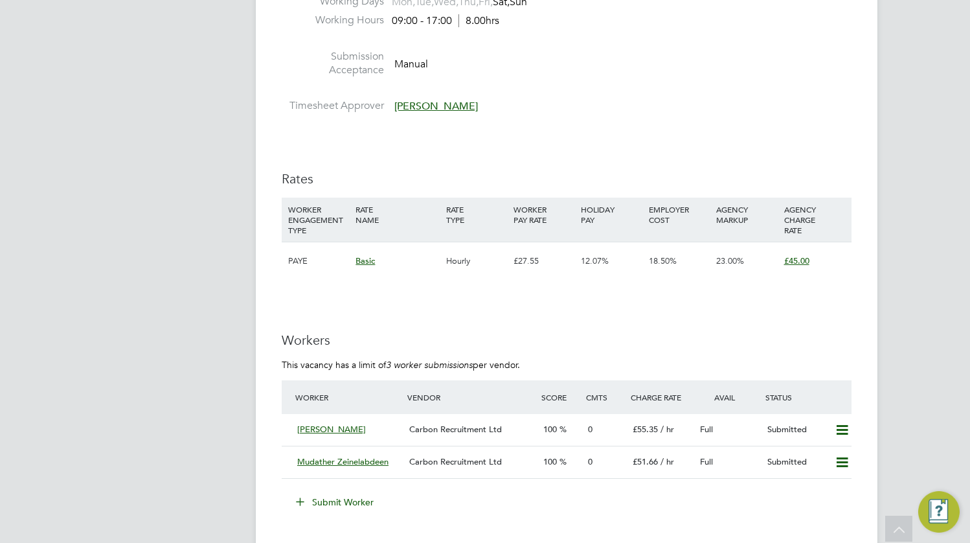
click at [314, 495] on button "Submit Worker" at bounding box center [335, 502] width 97 height 21
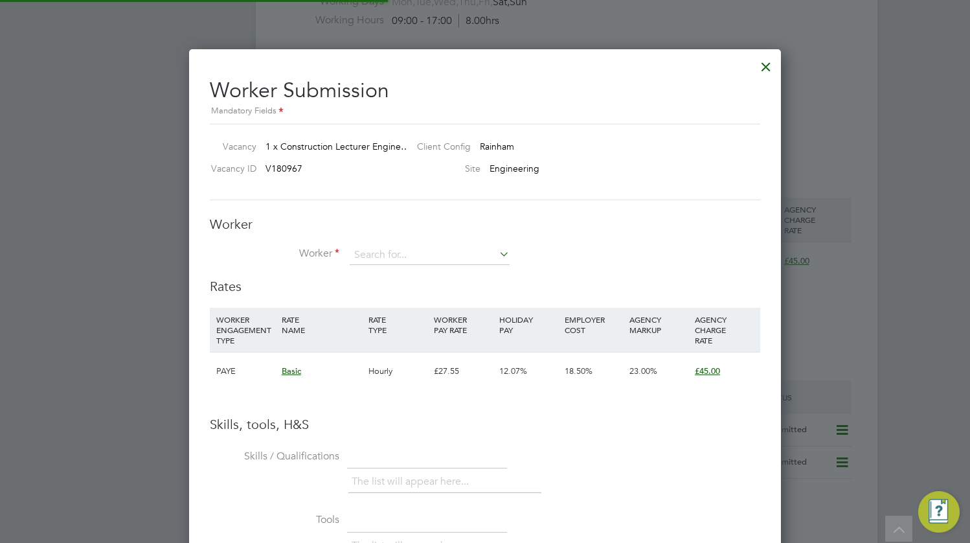
scroll to position [819, 593]
click at [381, 255] on div "Worker Worker Worker Engagement Type" at bounding box center [485, 247] width 551 height 62
click at [381, 257] on input at bounding box center [430, 255] width 160 height 19
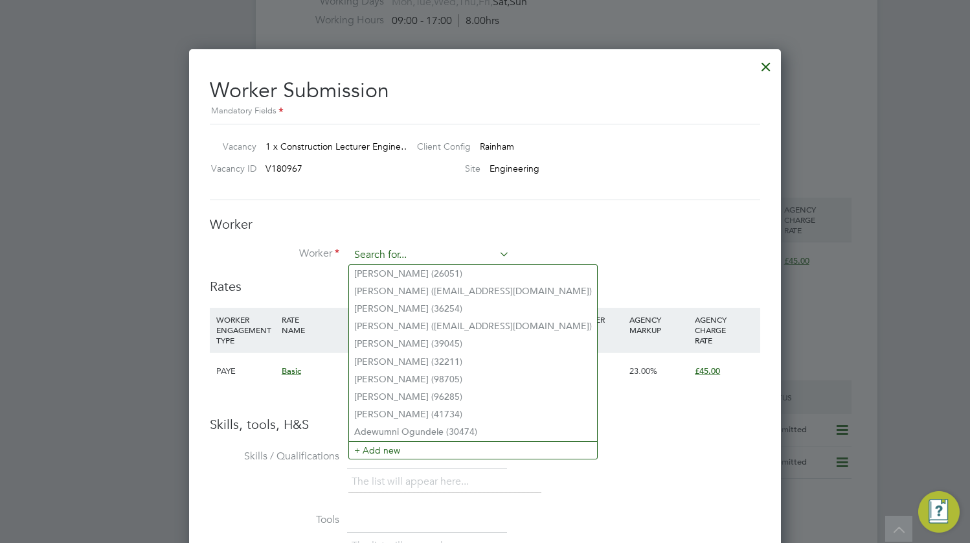
paste input "[EMAIL_ADDRESS][DOMAIN_NAME]"
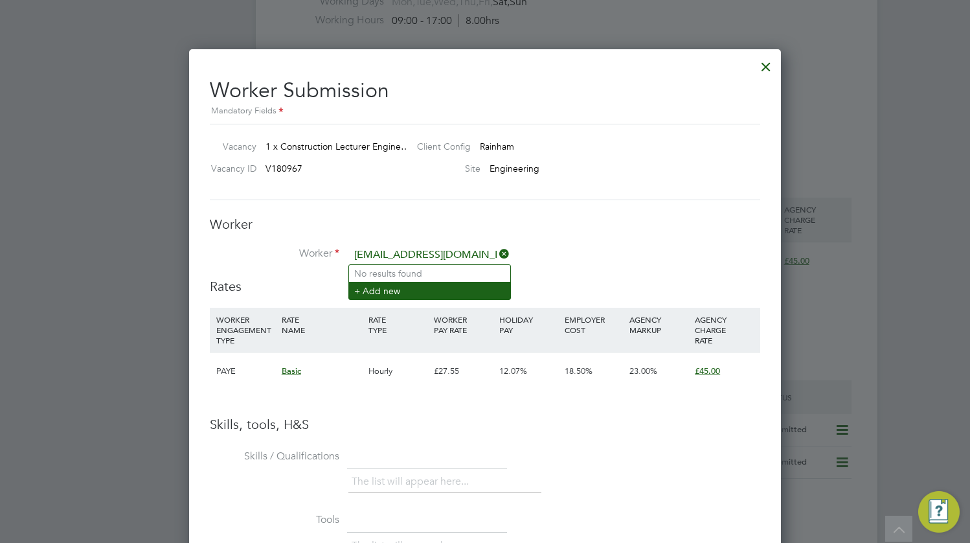
type input "[EMAIL_ADDRESS][DOMAIN_NAME]"
click at [409, 292] on li "+ Add new" at bounding box center [429, 290] width 161 height 17
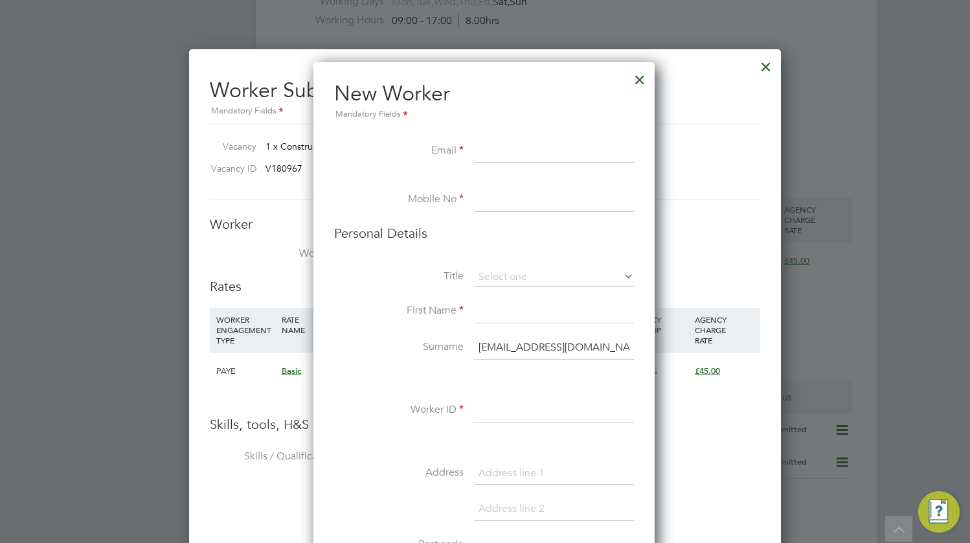
paste input "[EMAIL_ADDRESS][DOMAIN_NAME]"
type input "[EMAIL_ADDRESS][DOMAIN_NAME]"
paste input "07714433676"
type input "07714433676"
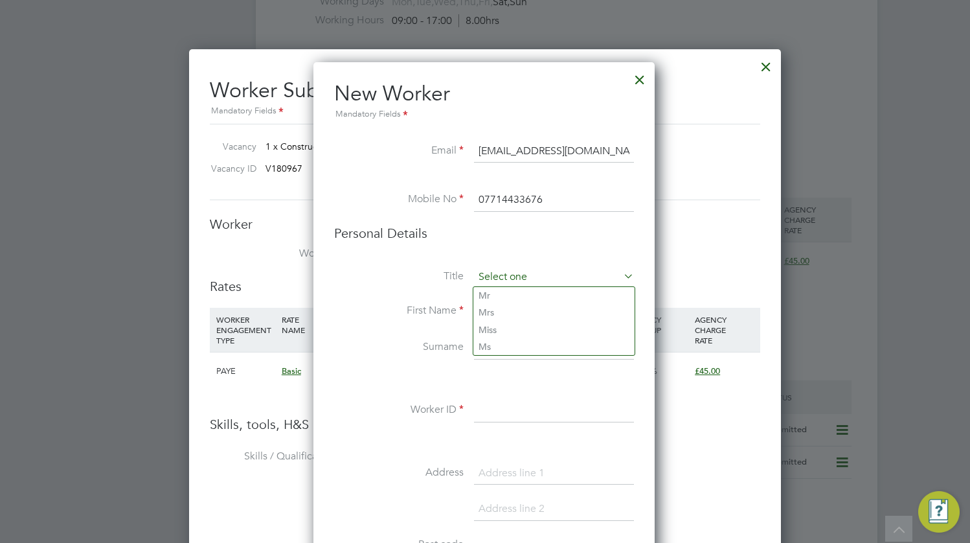
click at [553, 280] on input at bounding box center [554, 277] width 160 height 19
click at [969, 214] on div at bounding box center [485, 271] width 970 height 543
paste input "JAZIRA"
type input "JAZIRA"
click at [510, 420] on input at bounding box center [554, 410] width 160 height 23
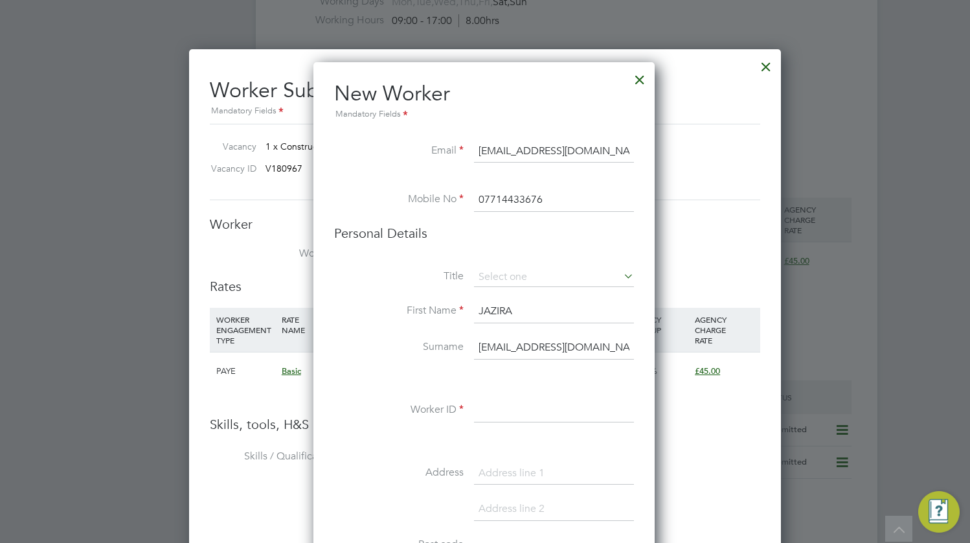
drag, startPoint x: 533, startPoint y: 423, endPoint x: 507, endPoint y: 406, distance: 31.3
paste input "37367"
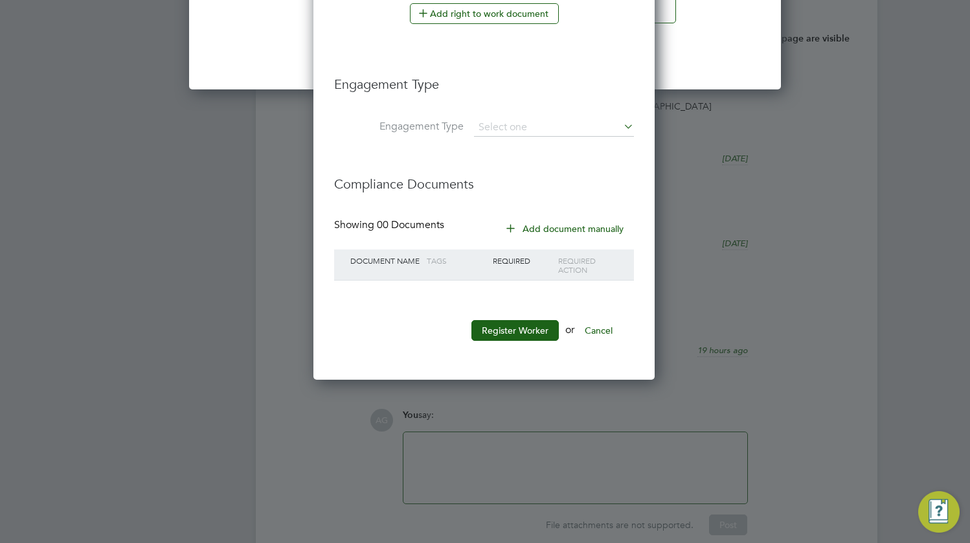
type input "37367"
click at [507, 348] on li "Register Worker or Cancel" at bounding box center [484, 337] width 300 height 34
click at [509, 344] on li "Register Worker or Cancel" at bounding box center [484, 337] width 300 height 34
click at [519, 330] on button "Register Worker" at bounding box center [515, 330] width 87 height 21
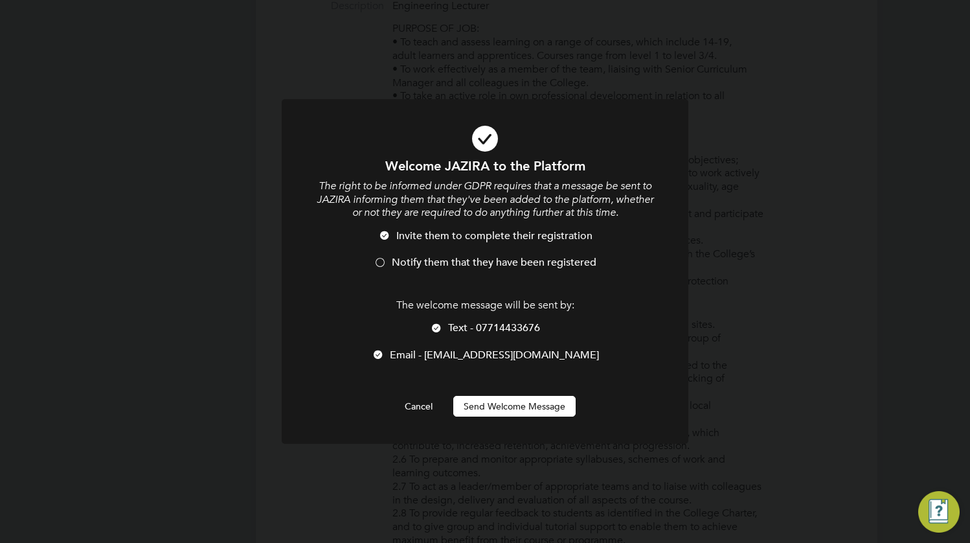
click at [507, 401] on button "Send Welcome Message" at bounding box center [514, 406] width 122 height 21
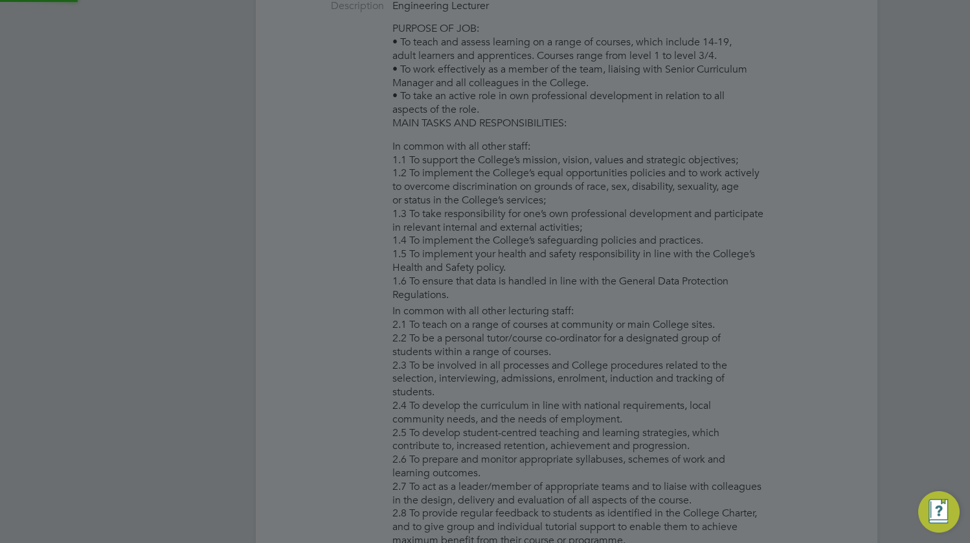
type input "JAZIRA [EMAIL_ADDRESS][DOMAIN_NAME] (37367)"
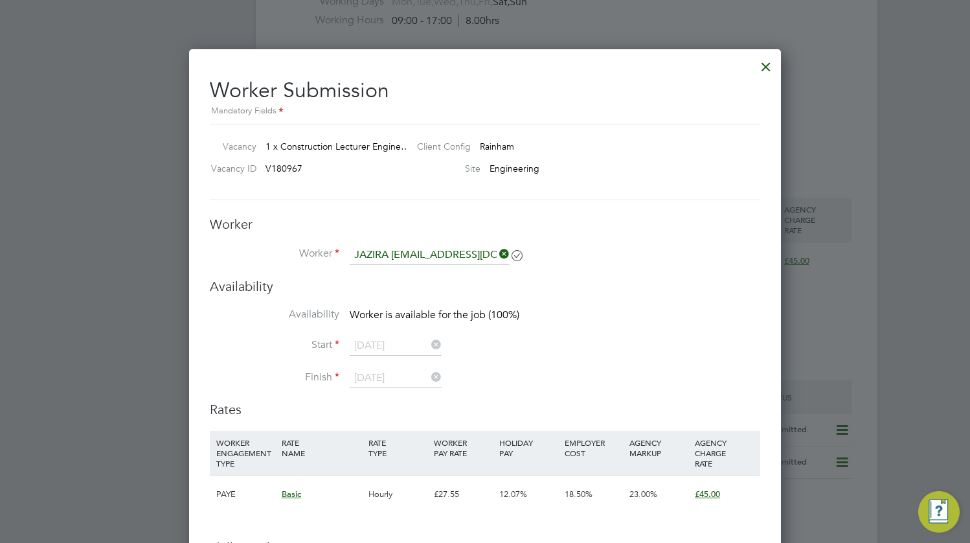
click at [574, 361] on li "Start [DATE]" at bounding box center [485, 352] width 551 height 32
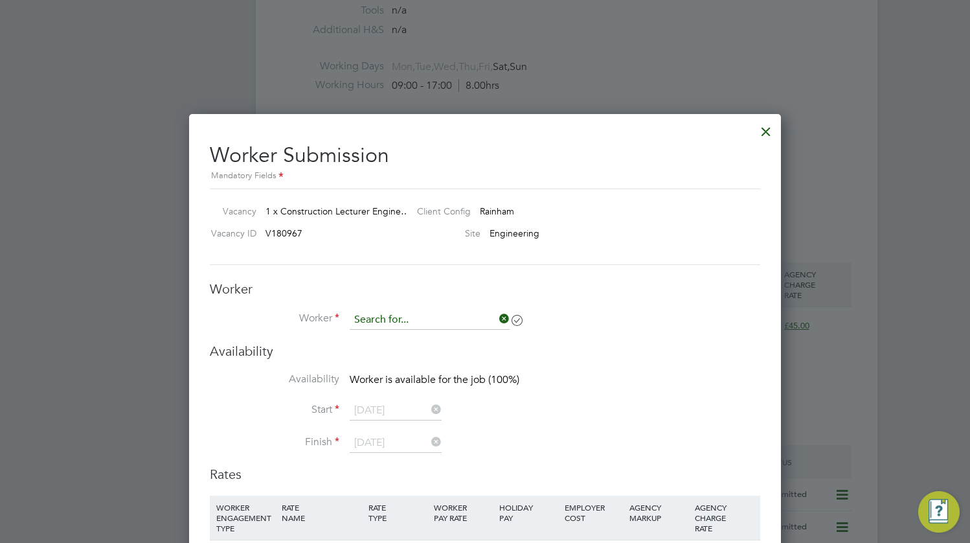
click at [439, 321] on input at bounding box center [430, 319] width 160 height 19
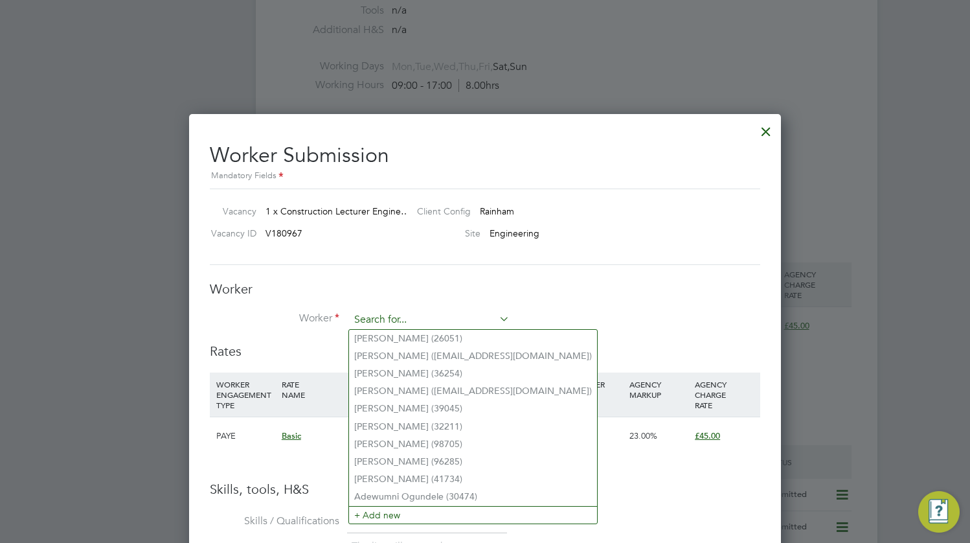
paste input "37367"
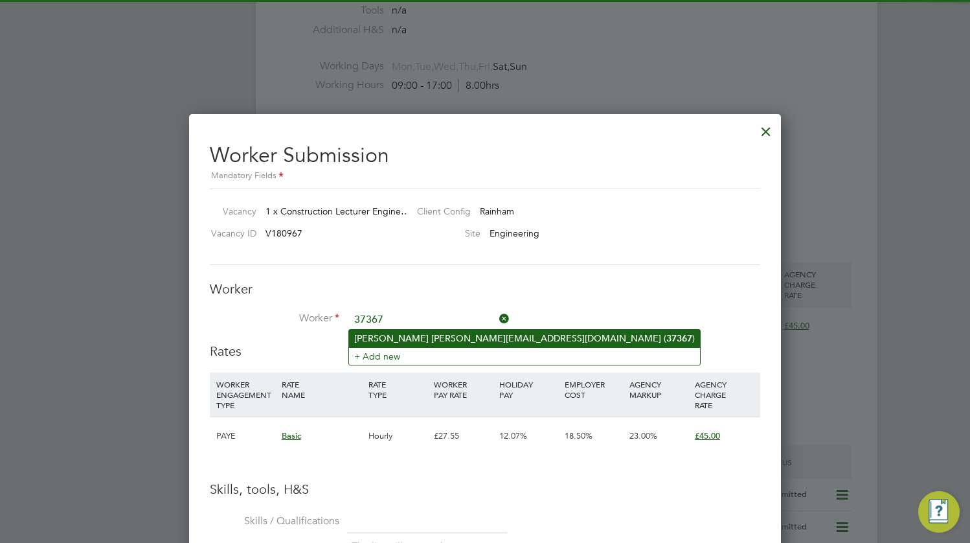
click at [414, 344] on li "[PERSON_NAME] [PERSON_NAME][EMAIL_ADDRESS][DOMAIN_NAME] ( 37367 )" at bounding box center [524, 338] width 351 height 17
type input "[PERSON_NAME] [PERSON_NAME][EMAIL_ADDRESS][DOMAIN_NAME] (37367)"
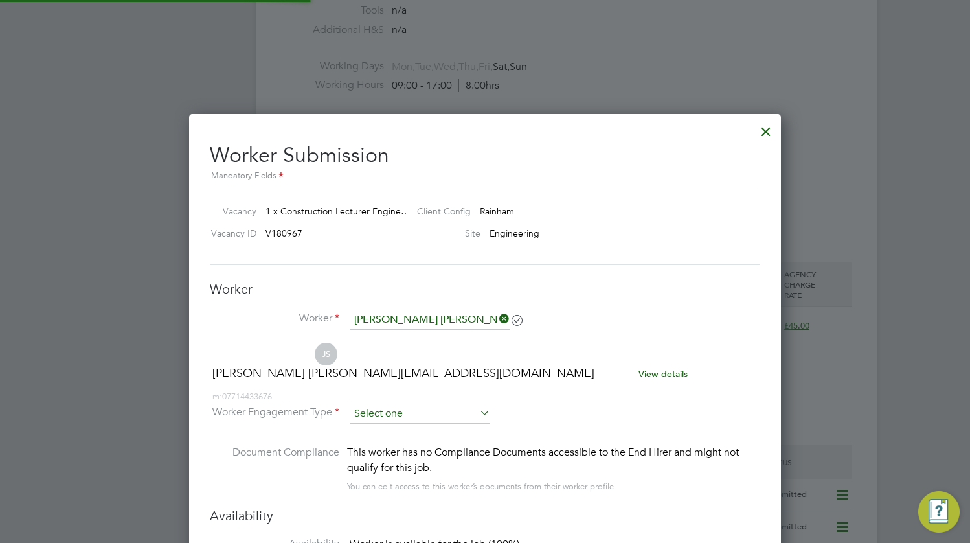
scroll to position [1106, 593]
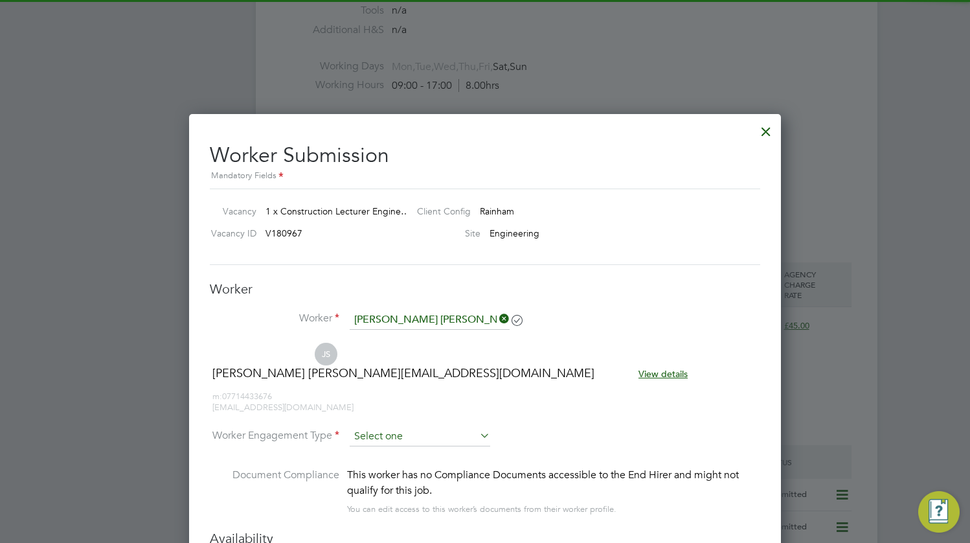
click at [397, 427] on input at bounding box center [420, 436] width 141 height 19
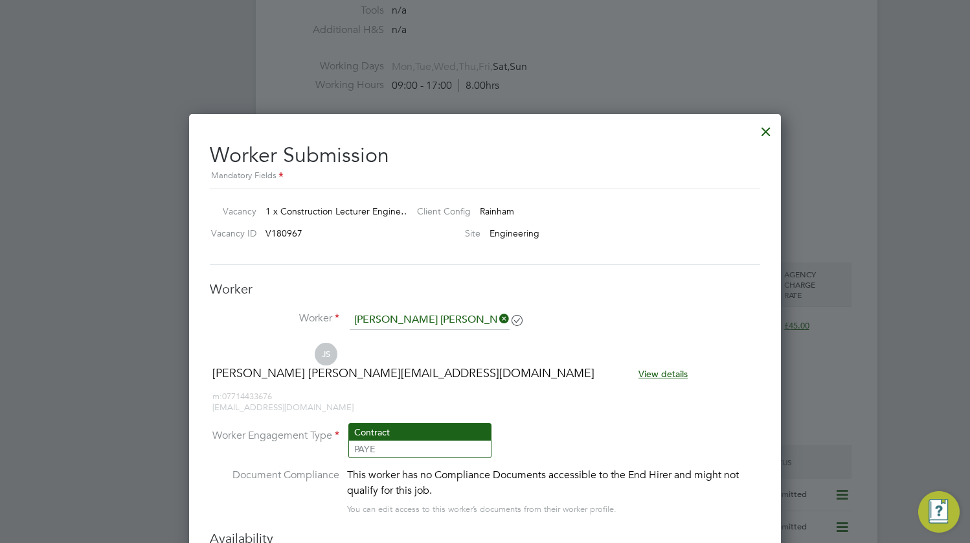
click at [412, 435] on li "Contract" at bounding box center [420, 432] width 142 height 17
type input "Contract"
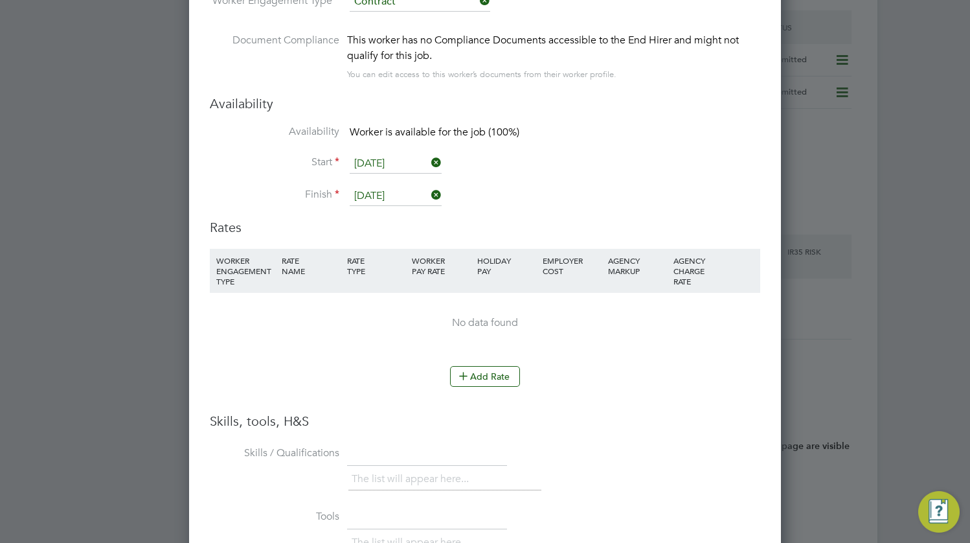
scroll to position [2462, 0]
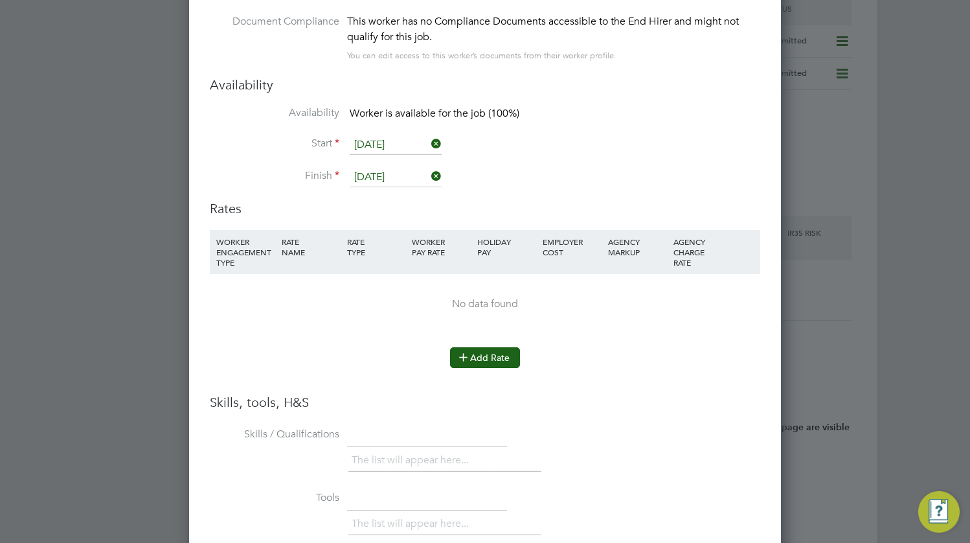
click at [465, 352] on icon at bounding box center [464, 357] width 10 height 10
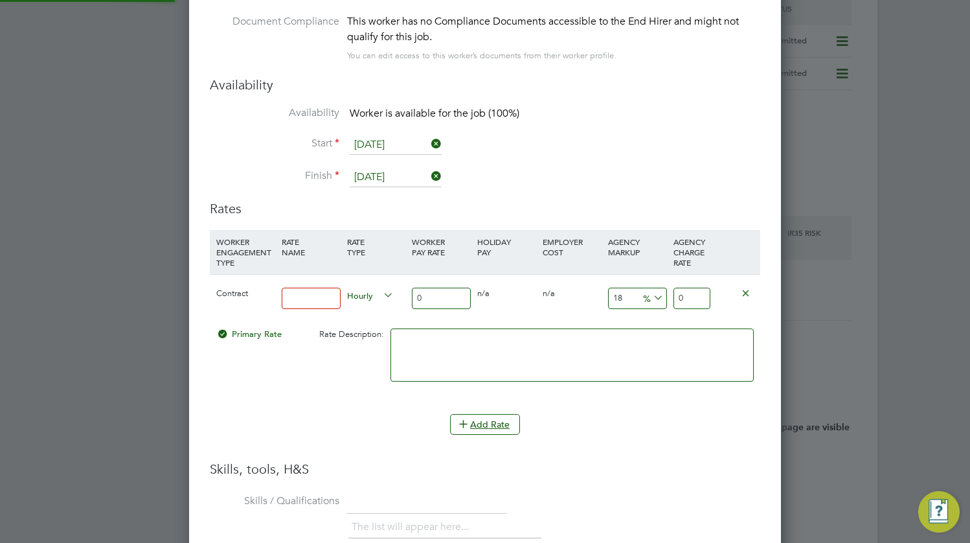
scroll to position [1229, 593]
click at [320, 288] on input at bounding box center [311, 298] width 59 height 21
type input "basic"
type input "3"
type input "3.54"
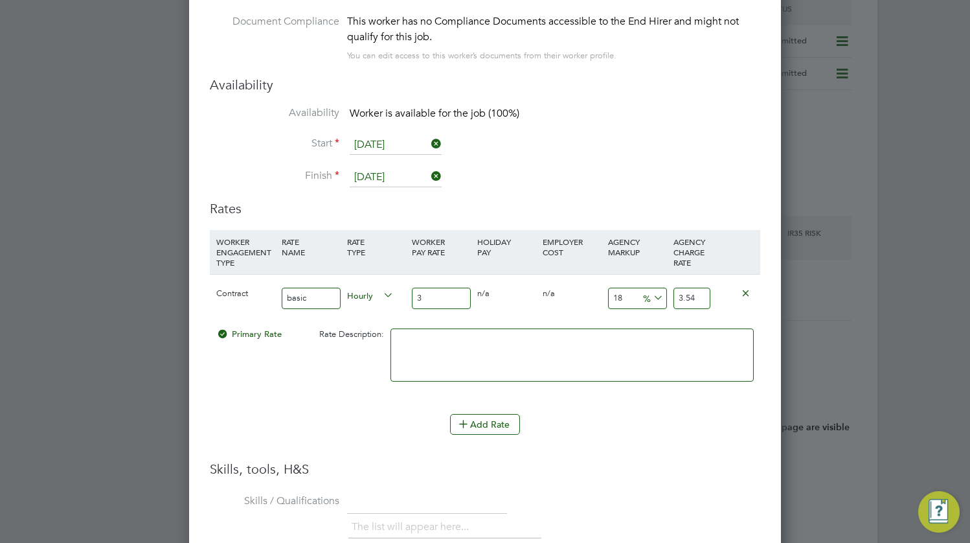
type input "35"
type input "41.3"
type input "35"
type input "2"
type input "35.7"
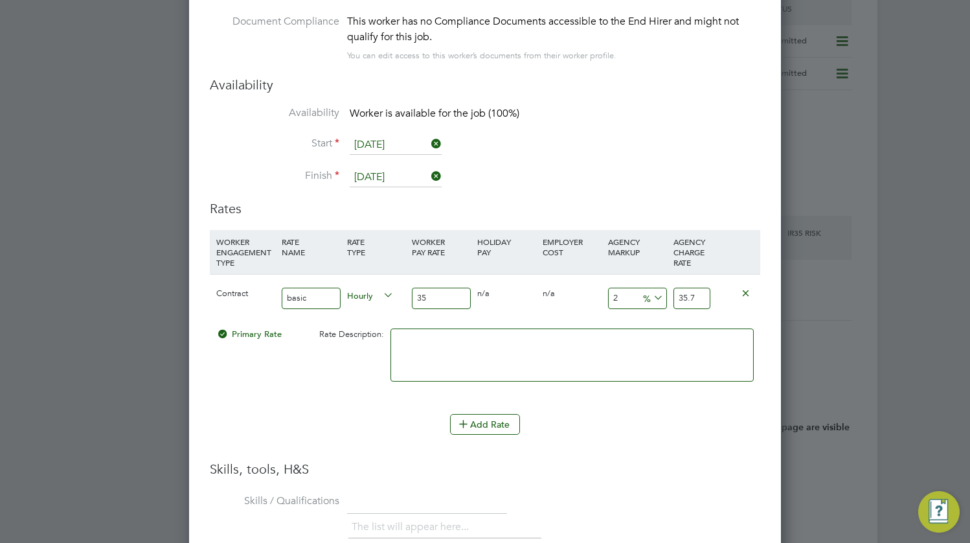
type input "23"
type input "43.05"
type input "23"
click at [669, 434] on li "WORKER ENGAGEMENT TYPE RATE NAME RATE TYPE WORKER PAY RATE HOLIDAY PAY EMPLOYER…" at bounding box center [485, 345] width 551 height 231
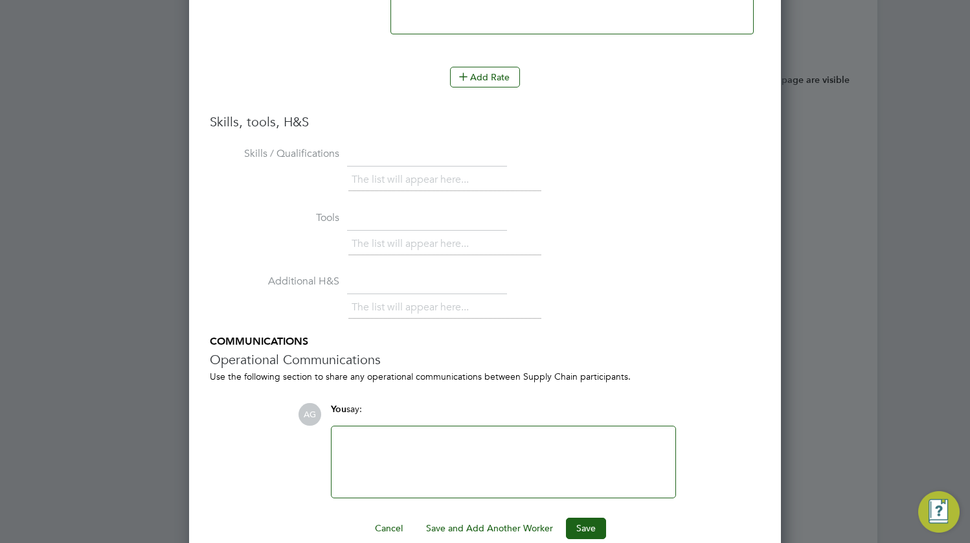
scroll to position [2895, 0]
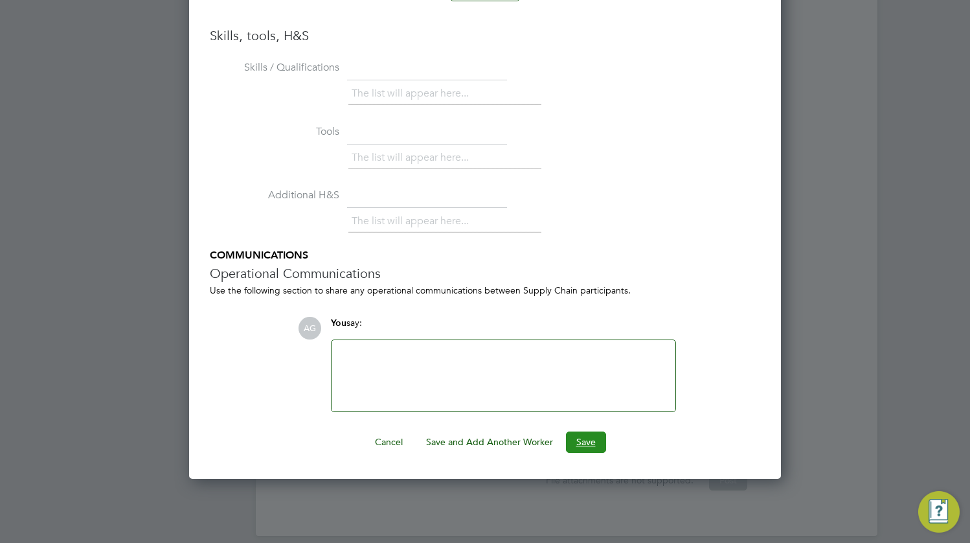
click at [567, 431] on button "Save" at bounding box center [586, 441] width 40 height 21
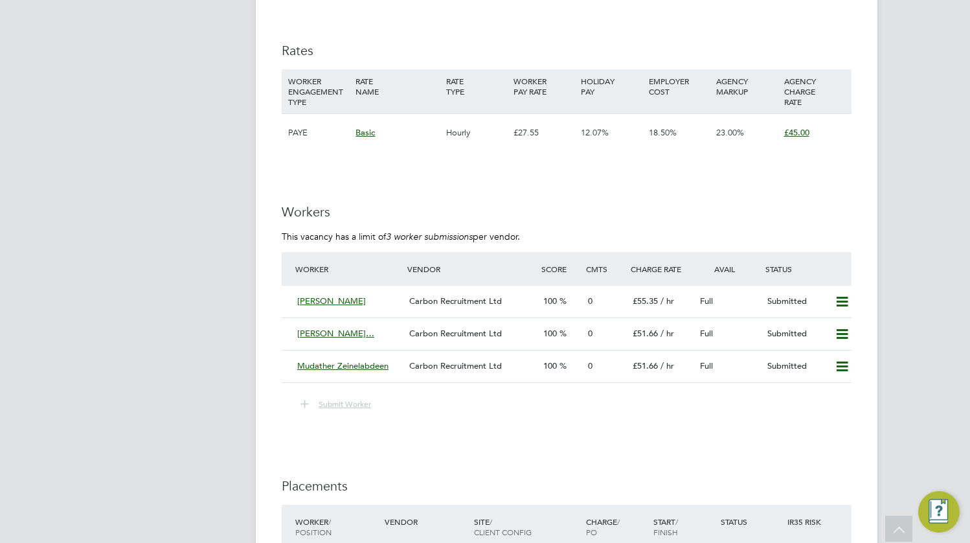
scroll to position [2202, 0]
click at [331, 408] on button "Submit Worker" at bounding box center [336, 402] width 90 height 17
